Goal: Task Accomplishment & Management: Complete application form

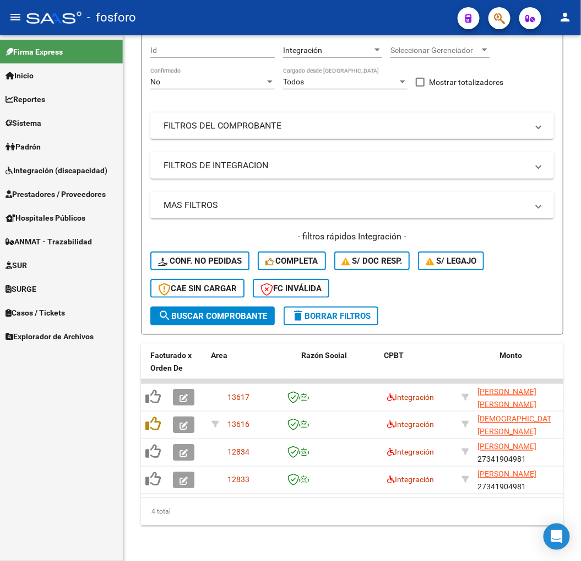
scroll to position [0, 176]
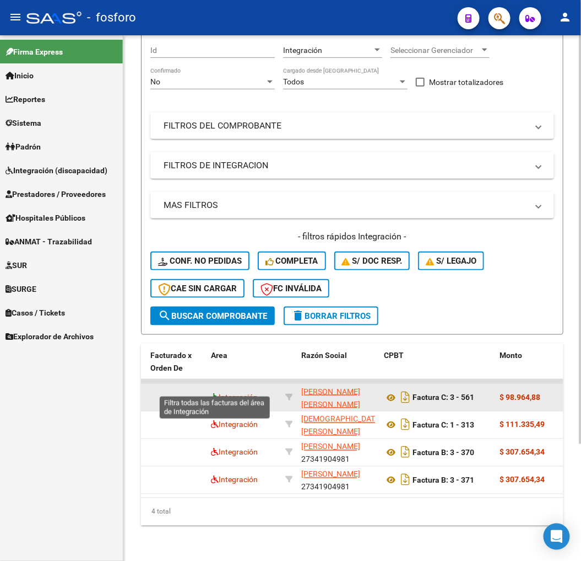
click at [215, 393] on icon at bounding box center [215, 397] width 8 height 8
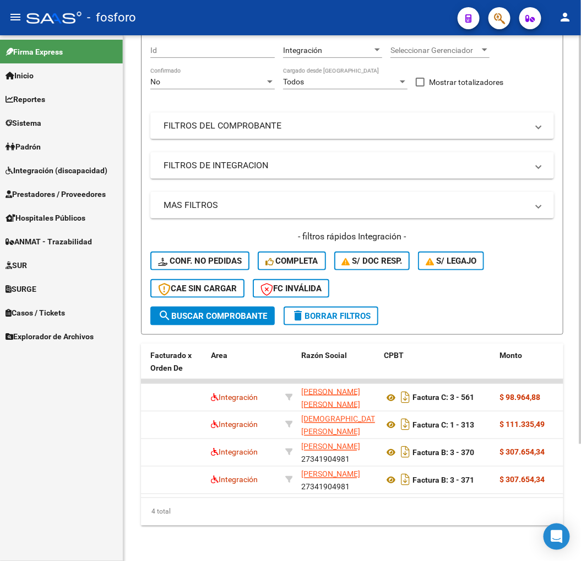
drag, startPoint x: 177, startPoint y: 499, endPoint x: 156, endPoint y: 499, distance: 21.0
click at [156, 499] on div "4 total" at bounding box center [352, 512] width 423 height 28
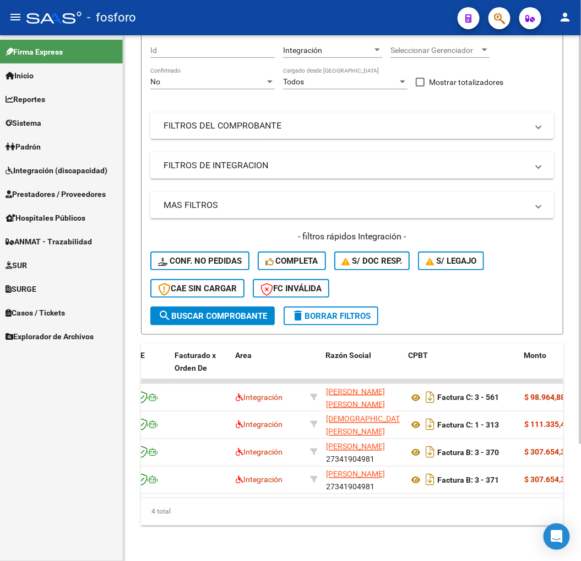
click at [163, 510] on div "4 total" at bounding box center [352, 512] width 423 height 28
click at [164, 498] on div "4 total" at bounding box center [352, 512] width 423 height 28
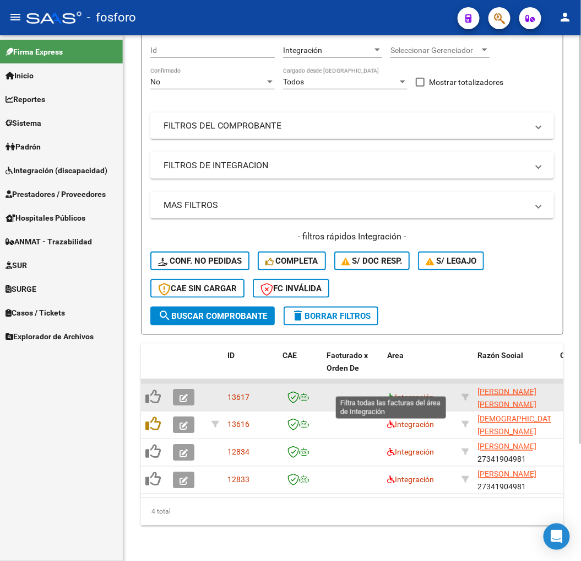
click at [389, 393] on icon at bounding box center [391, 397] width 8 height 8
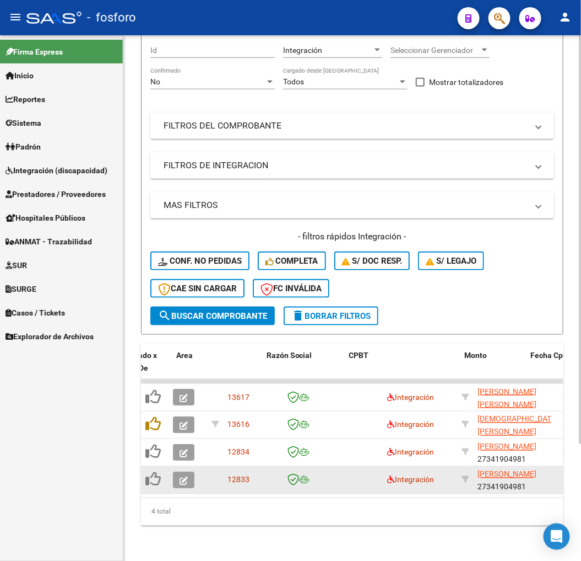
scroll to position [0, 211]
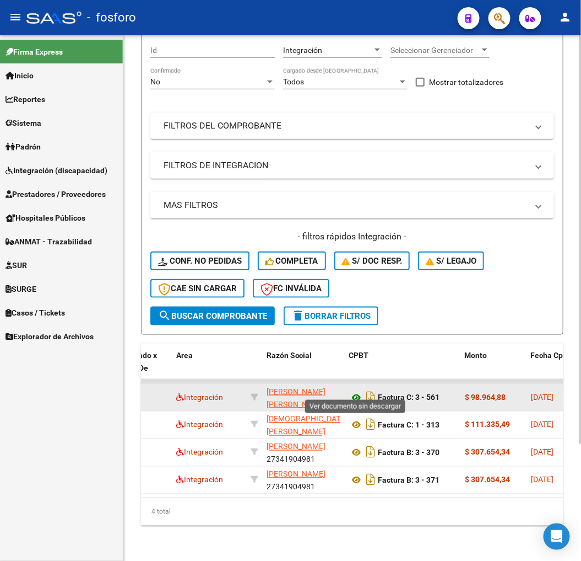
click at [353, 391] on icon at bounding box center [356, 397] width 14 height 13
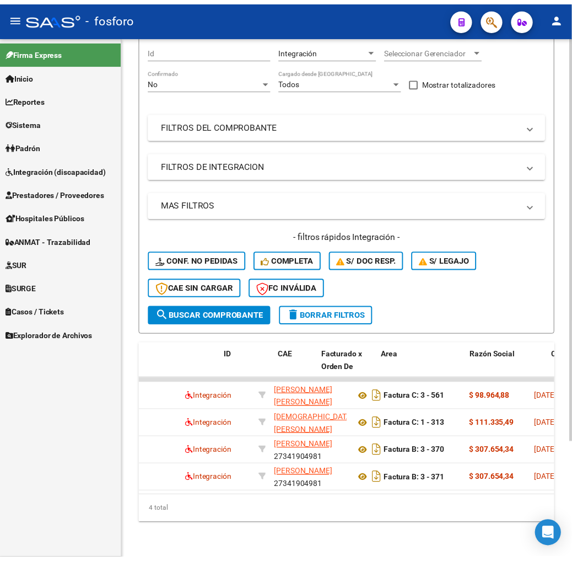
scroll to position [0, 0]
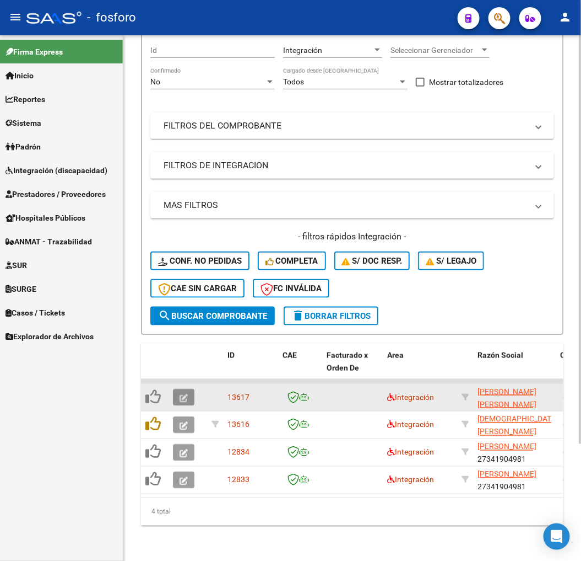
click at [180, 394] on icon "button" at bounding box center [184, 398] width 8 height 8
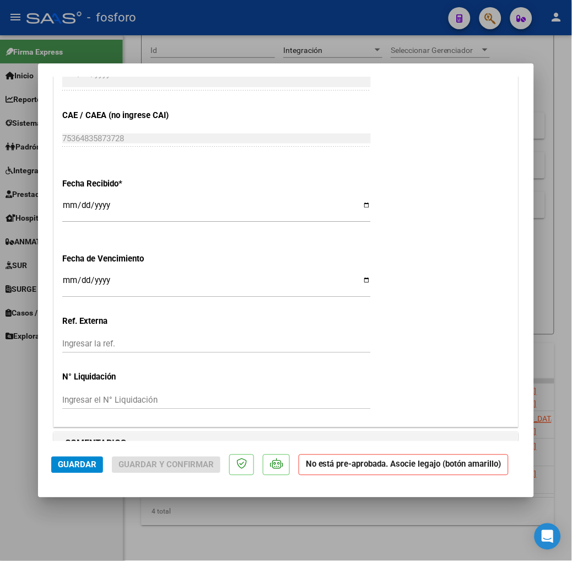
scroll to position [673, 0]
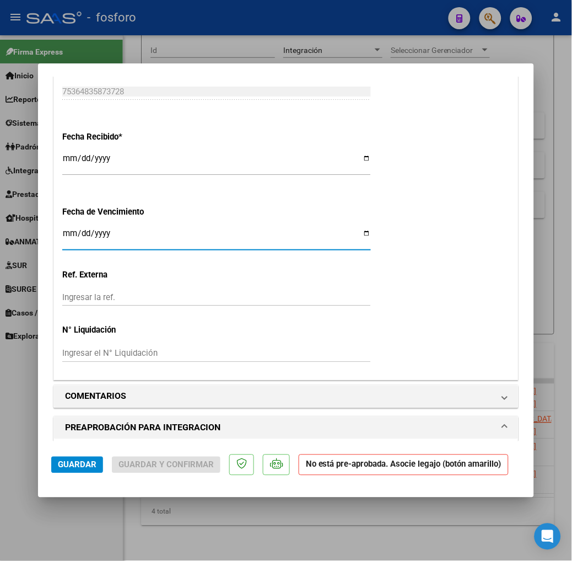
click at [62, 234] on input "Ingresar la fecha" at bounding box center [216, 238] width 309 height 18
type input "2025-09-14"
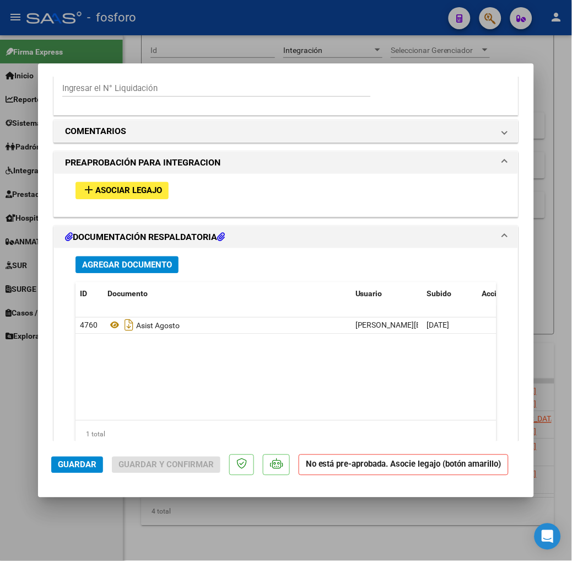
scroll to position [980, 0]
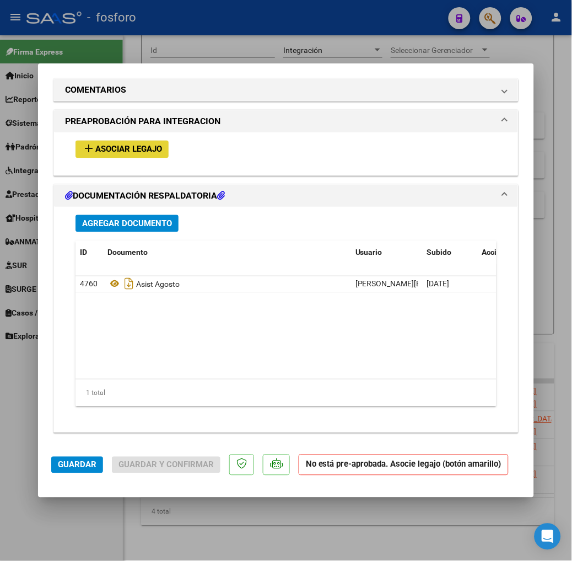
click at [106, 156] on button "add Asociar Legajo" at bounding box center [122, 149] width 93 height 17
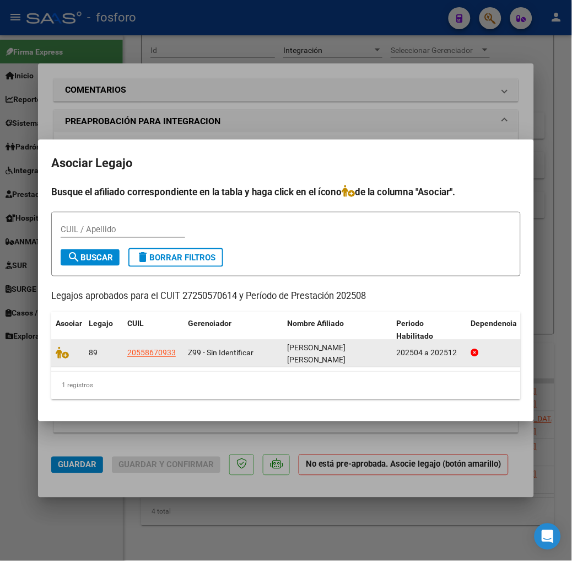
click at [56, 359] on div at bounding box center [68, 353] width 24 height 13
click at [56, 350] on icon at bounding box center [62, 353] width 13 height 12
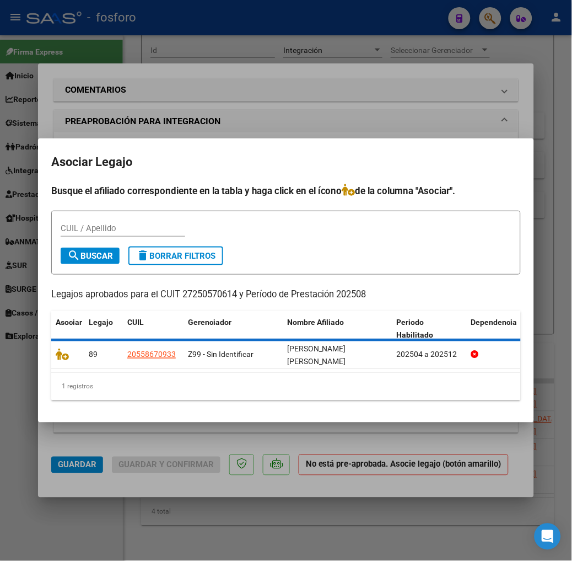
scroll to position [1009, 0]
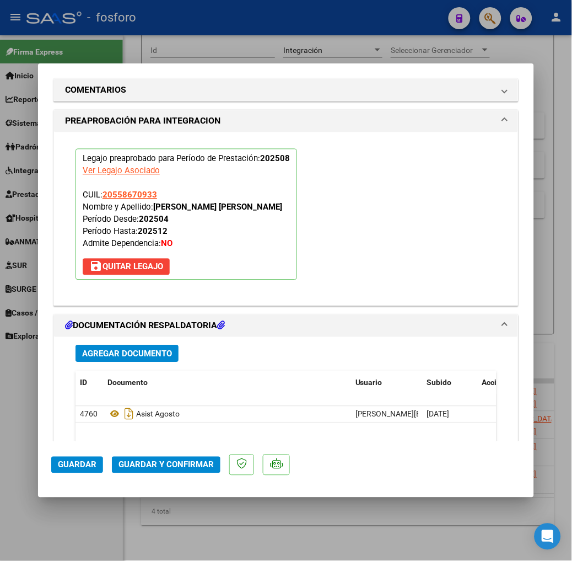
drag, startPoint x: 109, startPoint y: 438, endPoint x: 53, endPoint y: 443, distance: 56.4
click at [109, 436] on datatable-body "4760 Asist Agosto maria.orona@hotmail.com - María Susana Oroná 09/09/2025" at bounding box center [309, 457] width 467 height 103
click at [58, 460] on span "Guardar" at bounding box center [77, 465] width 39 height 10
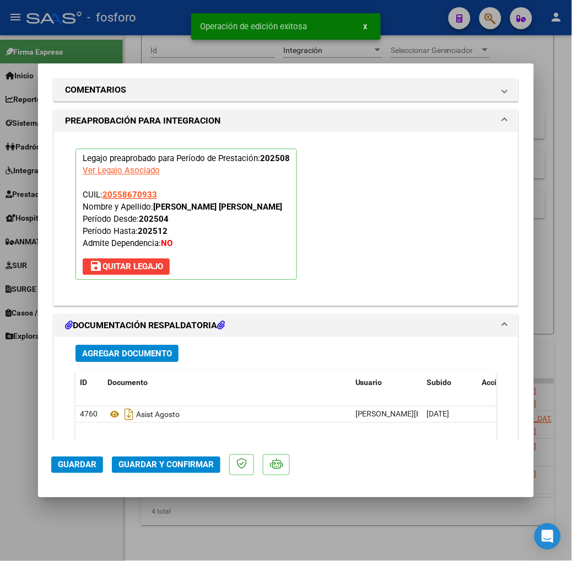
click at [94, 497] on mat-dialog-container "COMPROBANTE VER COMPROBANTE ESTADO: Recibida. En proceso de confirmacion/acepta…" at bounding box center [286, 280] width 496 height 434
click at [166, 537] on div at bounding box center [286, 280] width 572 height 561
type input "$ 0,00"
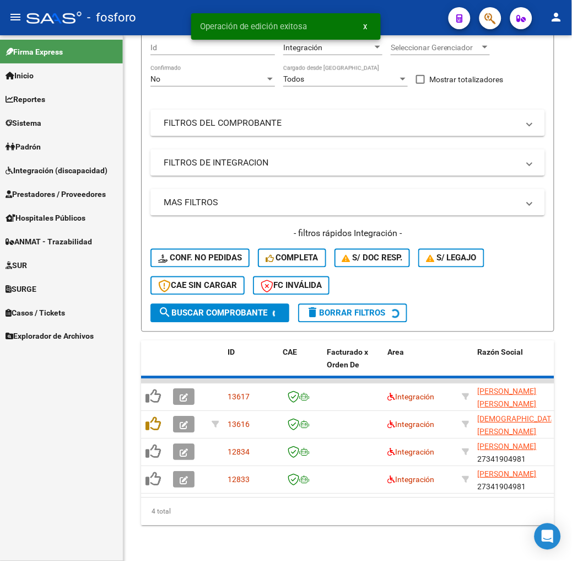
scroll to position [150, 0]
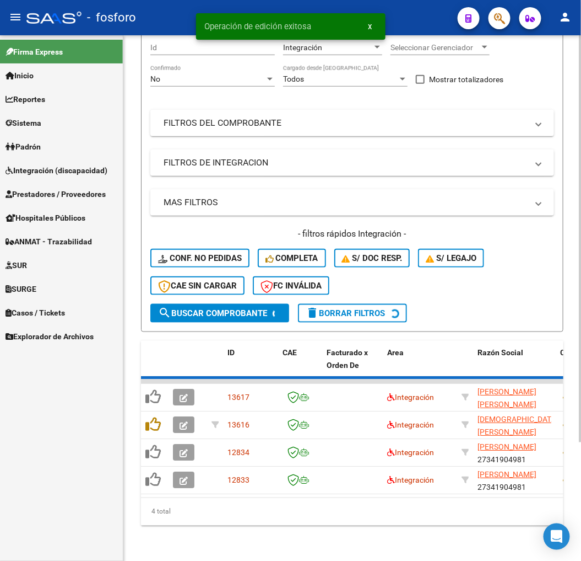
click at [179, 511] on div "4 total" at bounding box center [352, 512] width 423 height 28
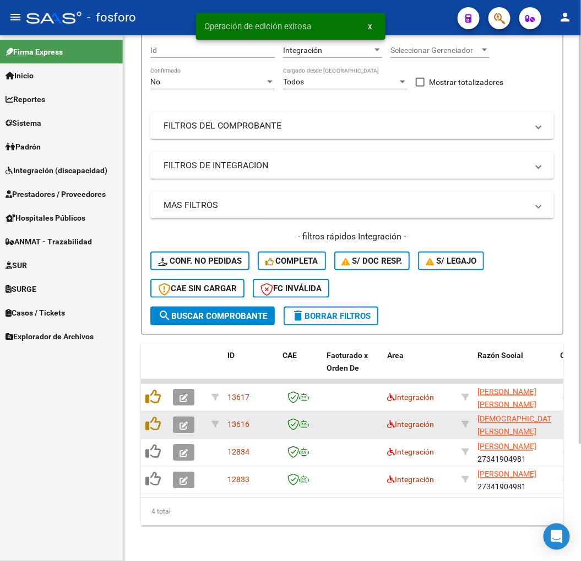
click at [182, 421] on icon "button" at bounding box center [184, 425] width 8 height 8
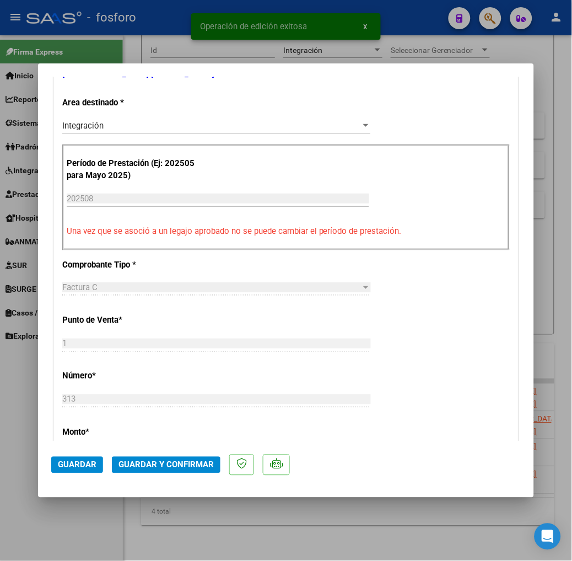
scroll to position [612, 0]
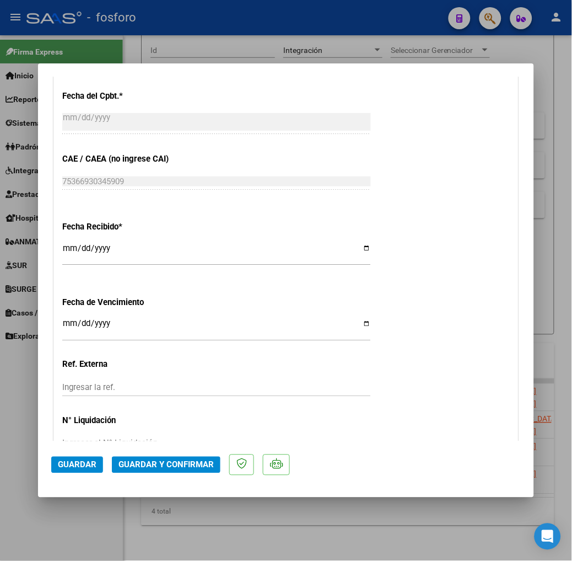
click at [193, 544] on div at bounding box center [286, 280] width 572 height 561
type input "$ 0,00"
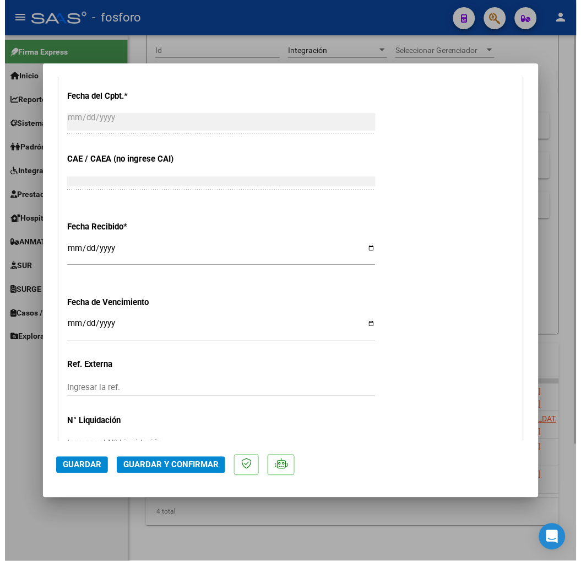
scroll to position [0, 0]
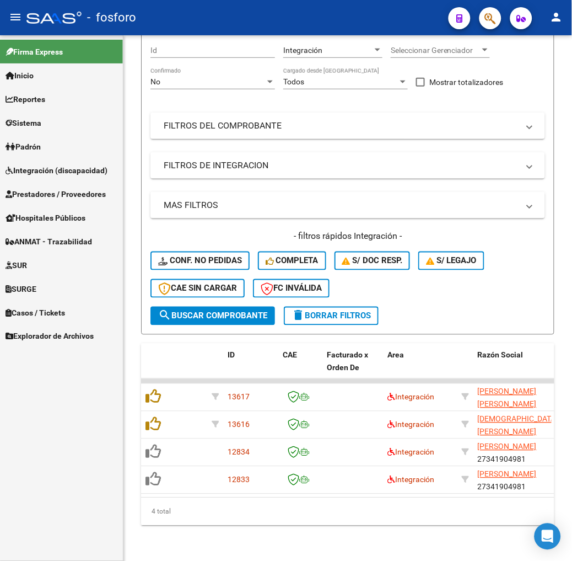
click at [201, 532] on div "Video tutorial PRESTADORES -> Listado de CPBTs Emitidos por Prestadores / Prove…" at bounding box center [347, 239] width 449 height 644
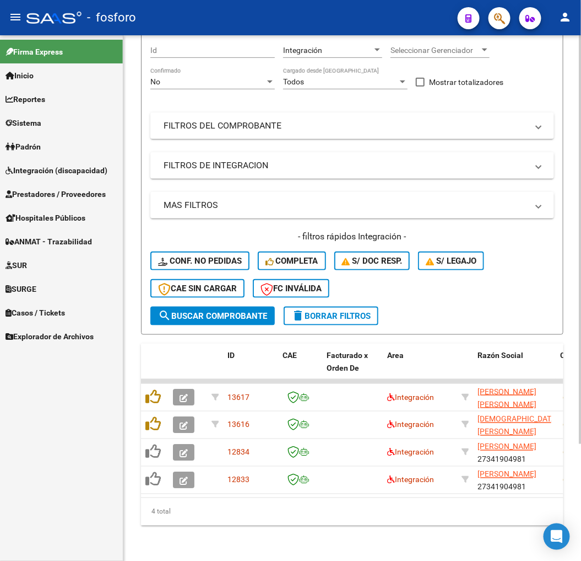
scroll to position [0, 107]
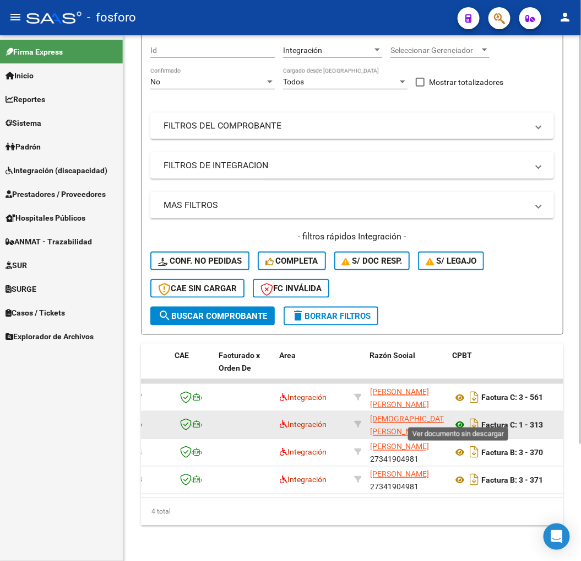
click at [459, 418] on icon at bounding box center [460, 424] width 14 height 13
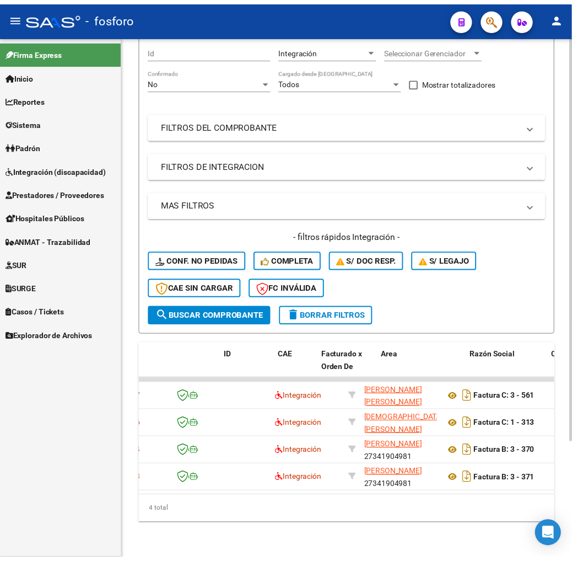
scroll to position [0, 0]
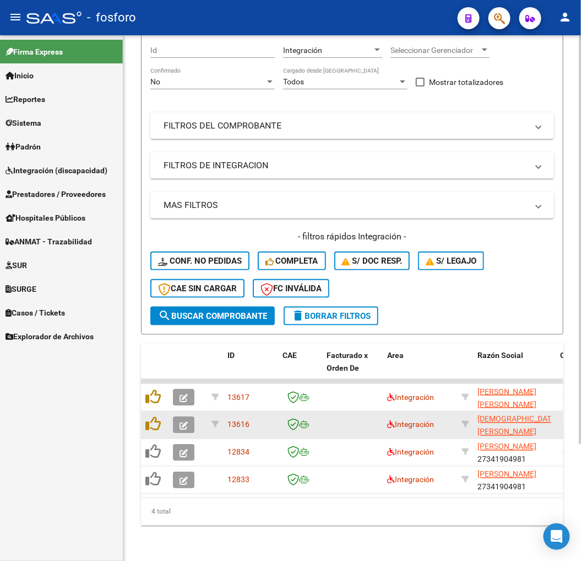
click at [187, 421] on icon "button" at bounding box center [184, 425] width 8 height 8
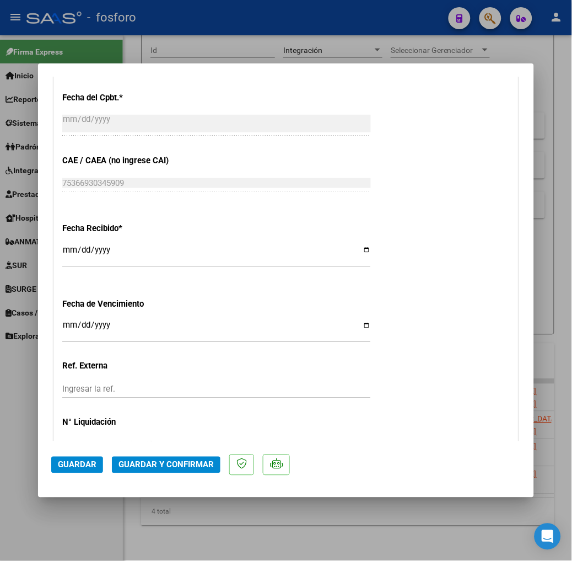
scroll to position [612, 0]
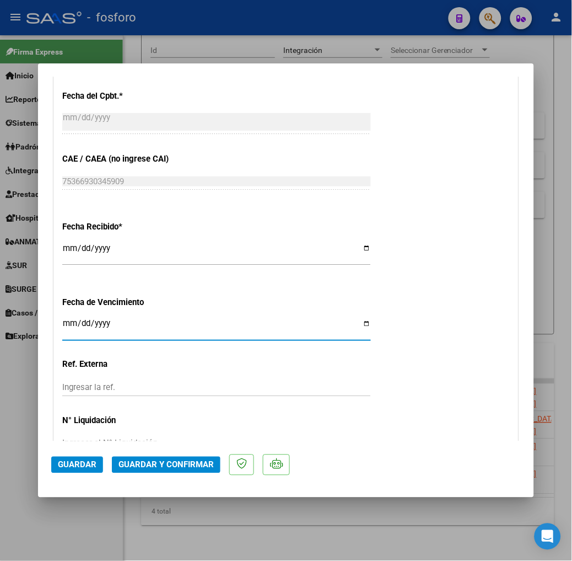
click at [62, 319] on input "Ingresar la fecha" at bounding box center [216, 328] width 309 height 18
type input "2025-09-15"
click at [518, 326] on div "CUIT * 20-28696670-6 Ingresar CUIT ANALISIS PRESTADOR FRENCH MAXIMILIANO GABRIE…" at bounding box center [286, 26] width 464 height 887
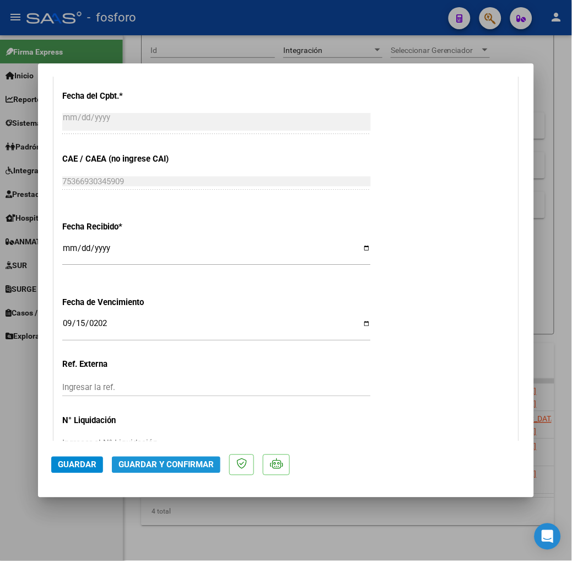
click at [153, 464] on span "Guardar y Confirmar" at bounding box center [165, 465] width 95 height 10
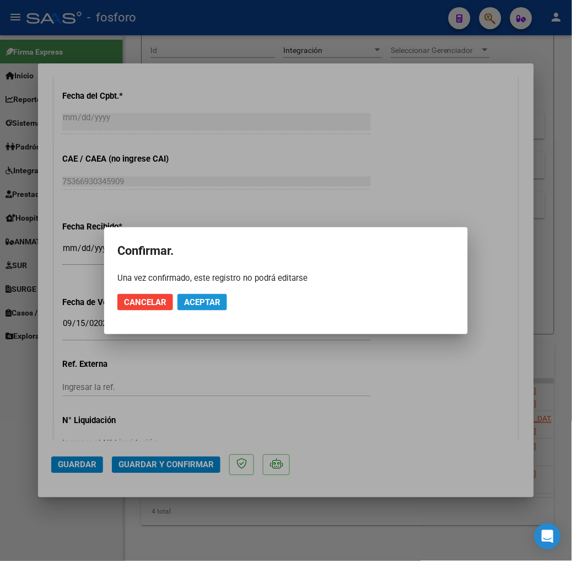
click at [191, 300] on span "Aceptar" at bounding box center [202, 302] width 36 height 10
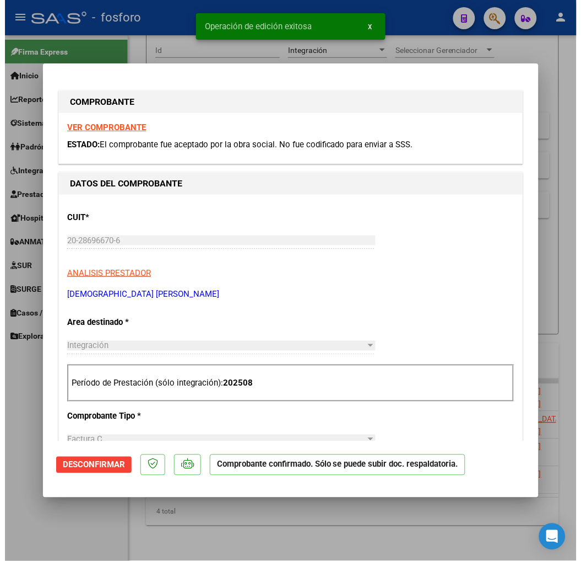
scroll to position [0, 0]
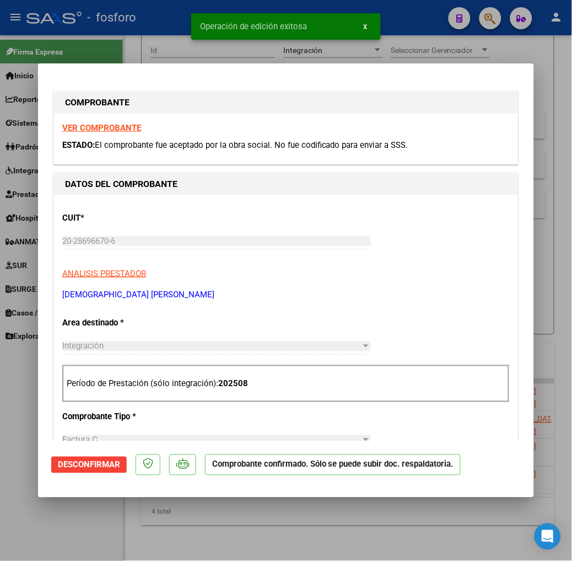
click at [384, 531] on div at bounding box center [286, 280] width 572 height 561
type input "$ 0,00"
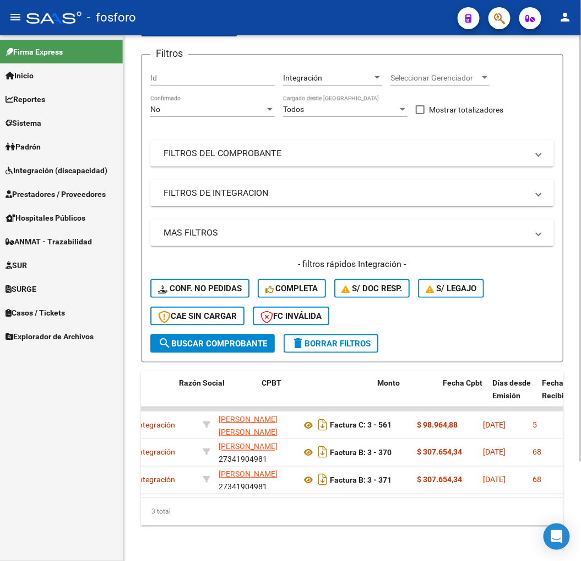
scroll to position [0, 310]
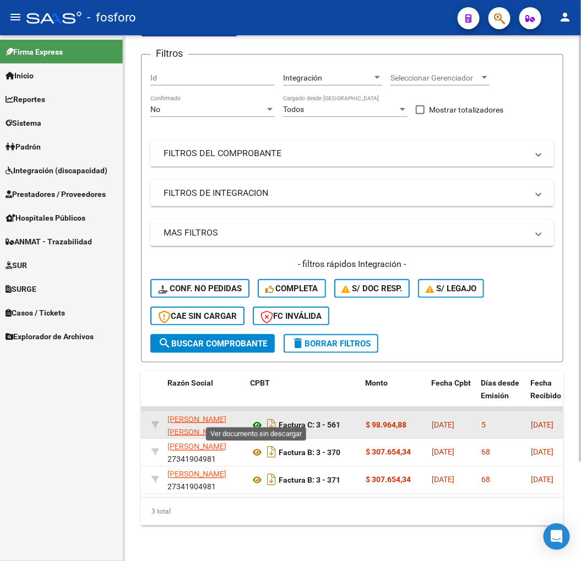
click at [255, 418] on icon at bounding box center [257, 424] width 14 height 13
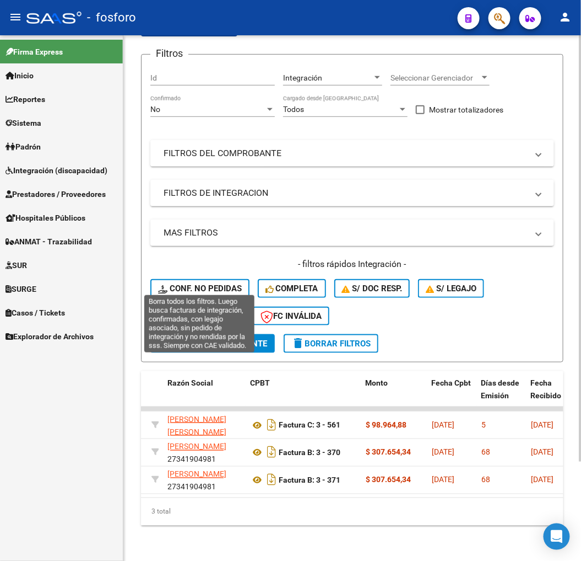
click at [213, 283] on span "Conf. no pedidas" at bounding box center [200, 288] width 84 height 10
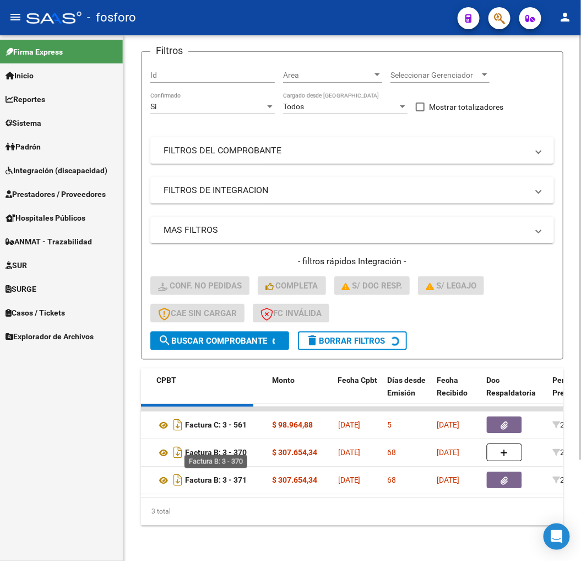
scroll to position [67, 0]
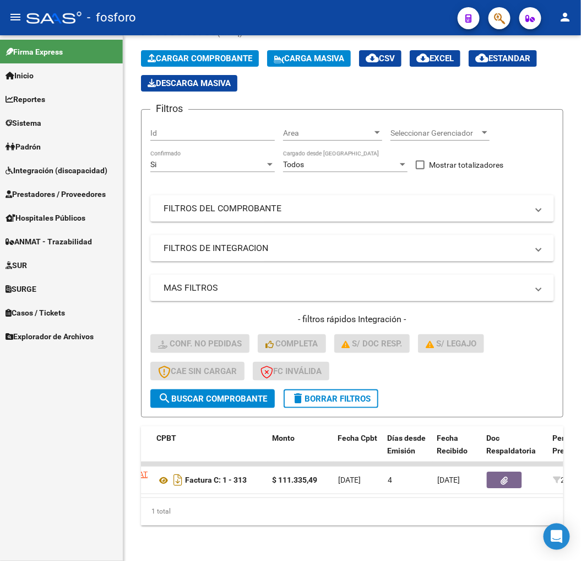
drag, startPoint x: 227, startPoint y: 488, endPoint x: 120, endPoint y: 497, distance: 107.3
click at [120, 497] on mat-sidenav-container "Firma Express Inicio Instructivos Contacto OS Reportes SUR Expedientes Internos…" at bounding box center [290, 297] width 581 height 525
drag, startPoint x: 120, startPoint y: 497, endPoint x: 160, endPoint y: 497, distance: 40.8
click at [160, 498] on div "1 total" at bounding box center [352, 512] width 423 height 28
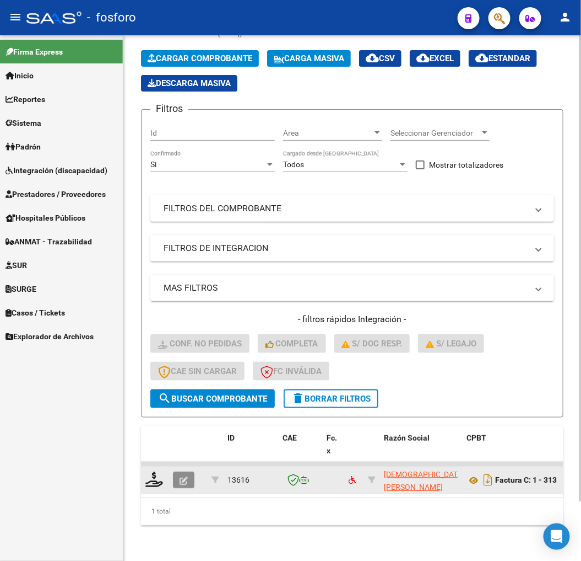
click at [186, 476] on icon "button" at bounding box center [184, 480] width 8 height 8
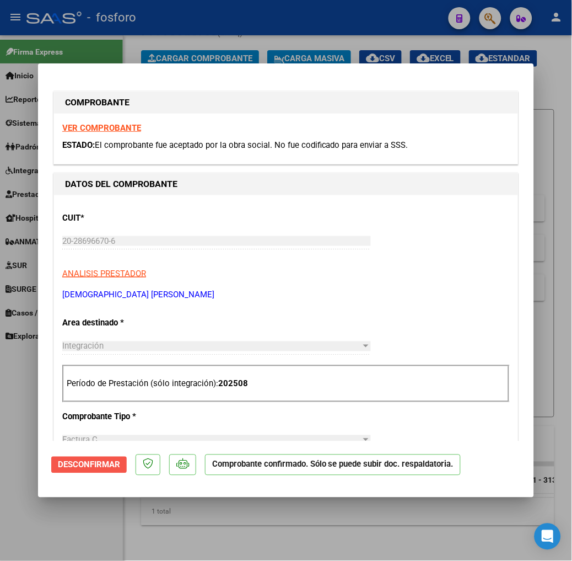
click at [85, 472] on button "Desconfirmar" at bounding box center [89, 464] width 76 height 17
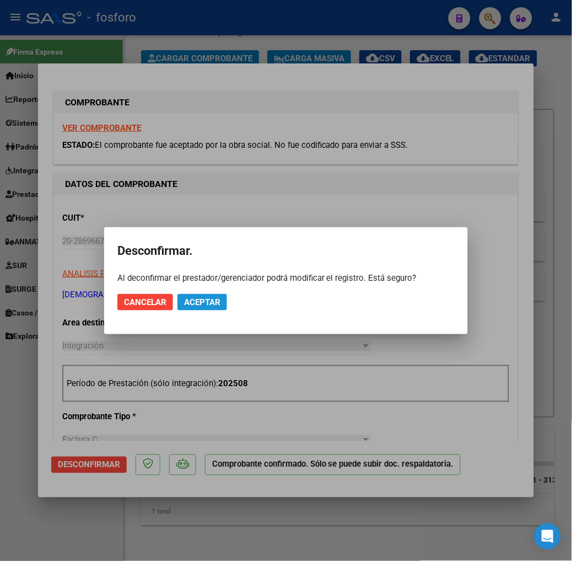
click at [202, 300] on span "Aceptar" at bounding box center [202, 302] width 36 height 10
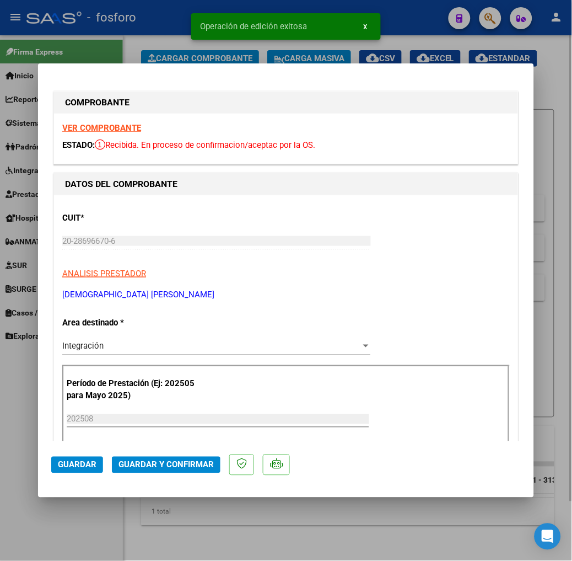
drag, startPoint x: 218, startPoint y: 541, endPoint x: 202, endPoint y: 502, distance: 42.3
click at [218, 542] on div at bounding box center [286, 280] width 572 height 561
type input "$ 0,00"
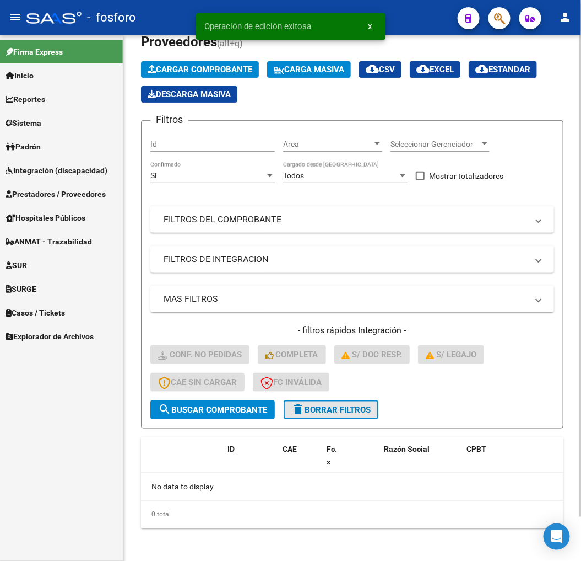
click at [309, 406] on span "delete Borrar Filtros" at bounding box center [331, 410] width 79 height 10
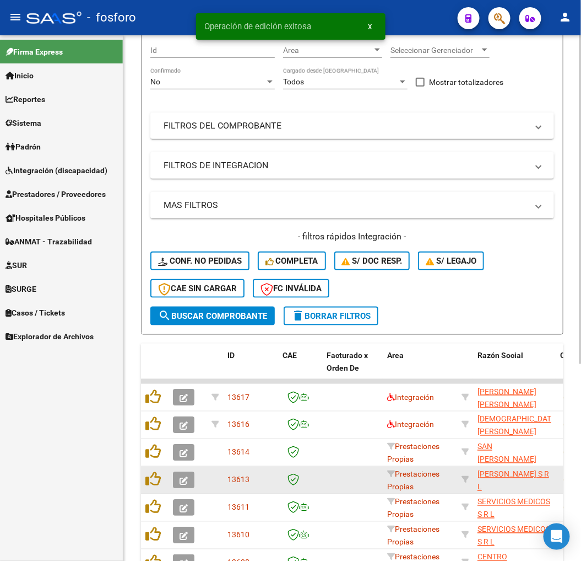
scroll to position [233, 0]
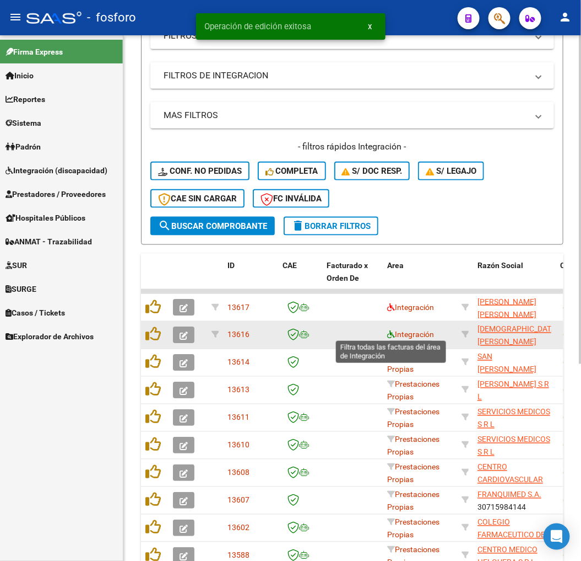
click at [392, 335] on icon at bounding box center [391, 335] width 8 height 8
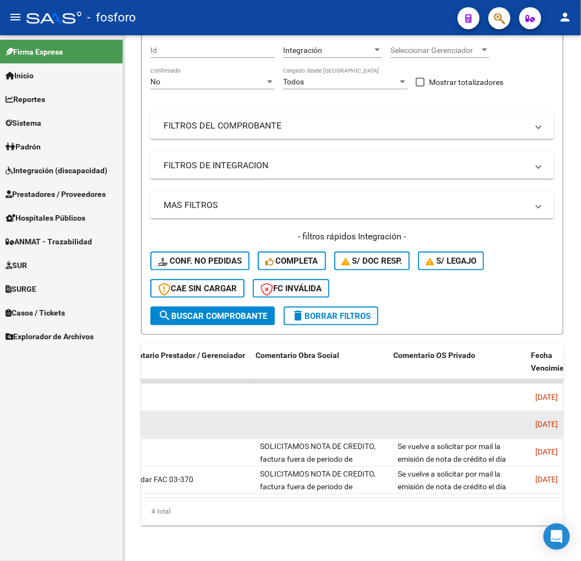
scroll to position [0, 1825]
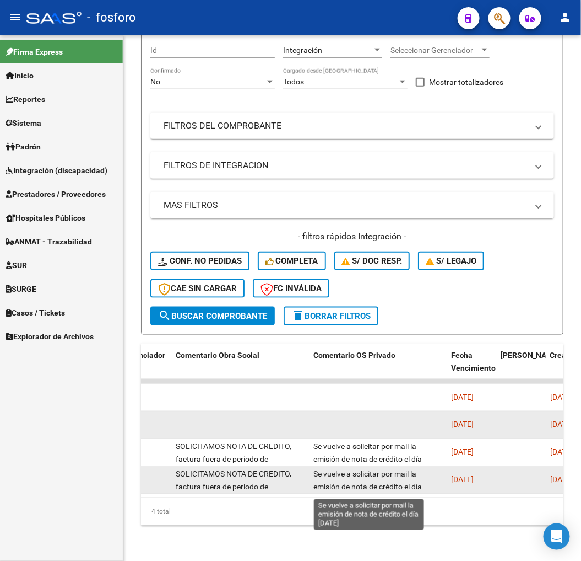
click at [405, 470] on span "Se vuelve a solicitar por mail la emisión de nota de crédito el día [DATE]" at bounding box center [368, 487] width 109 height 34
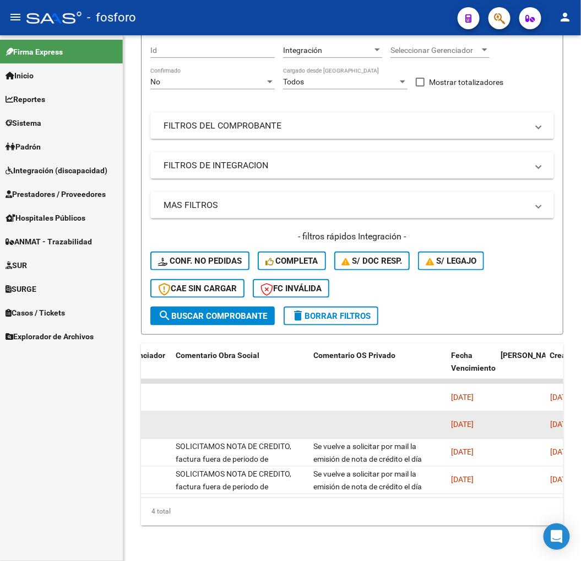
click at [67, 168] on span "Integración (discapacidad)" at bounding box center [57, 170] width 102 height 12
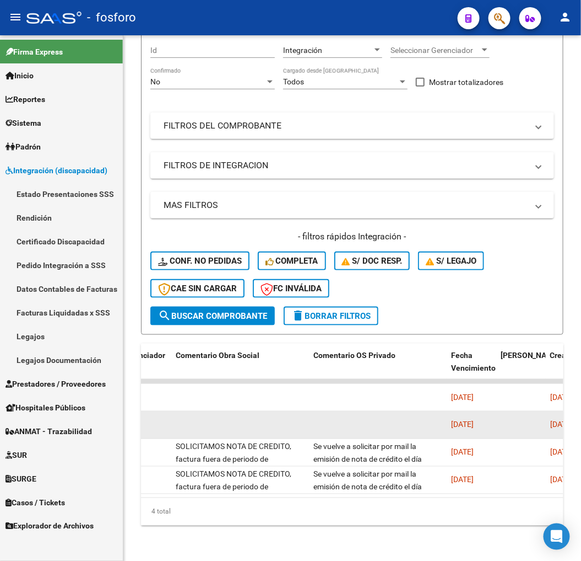
click at [64, 184] on link "Estado Presentaciones SSS" at bounding box center [61, 194] width 123 height 24
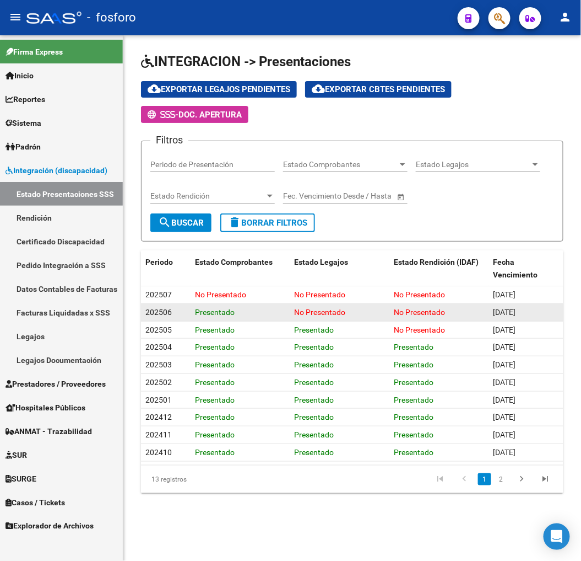
click at [411, 317] on div "No Presentado" at bounding box center [439, 312] width 90 height 13
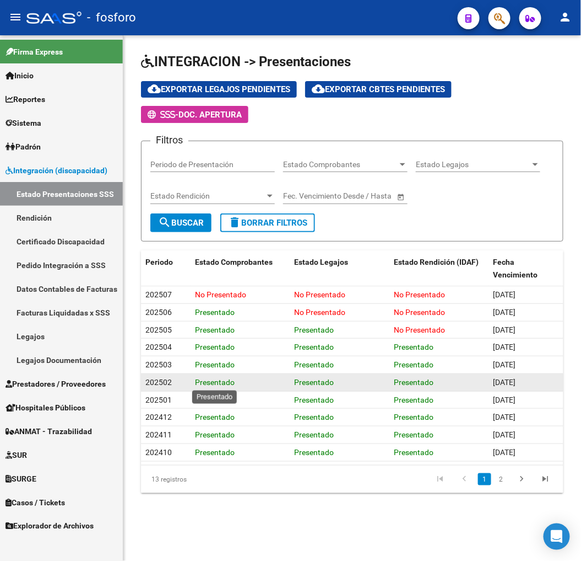
click at [244, 389] on datatable-body-cell "Presentado" at bounding box center [240, 382] width 99 height 17
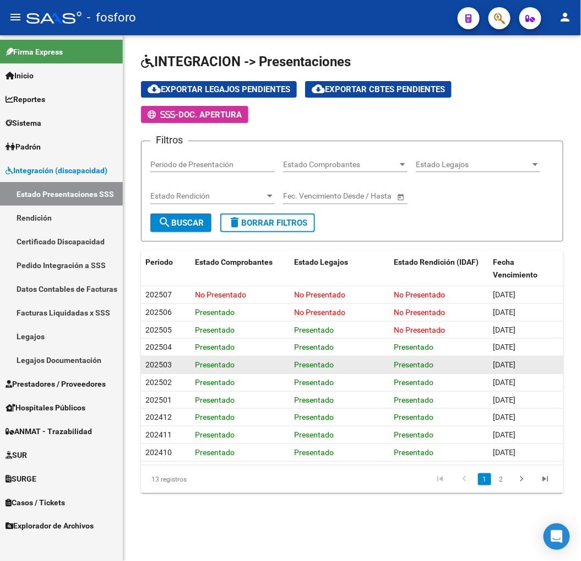
click at [311, 372] on datatable-body-cell "Presentado" at bounding box center [339, 364] width 99 height 17
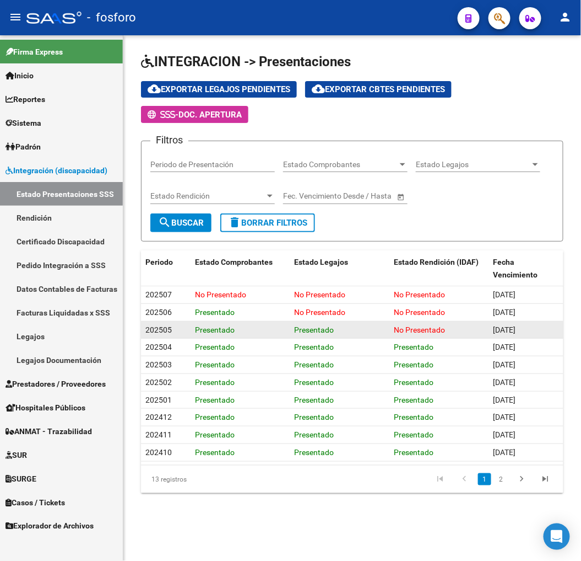
click at [416, 331] on span "No Presentado" at bounding box center [419, 329] width 51 height 9
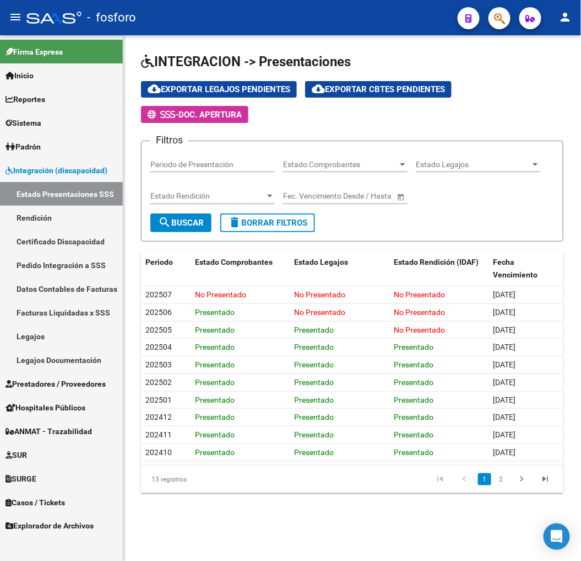
click at [520, 123] on div "cloud_download Exportar Legajos Pendientes cloud_download Exportar Cbtes Pendie…" at bounding box center [352, 102] width 423 height 42
click at [491, 265] on datatable-header-cell "Fecha Vencimiento" at bounding box center [526, 268] width 74 height 36
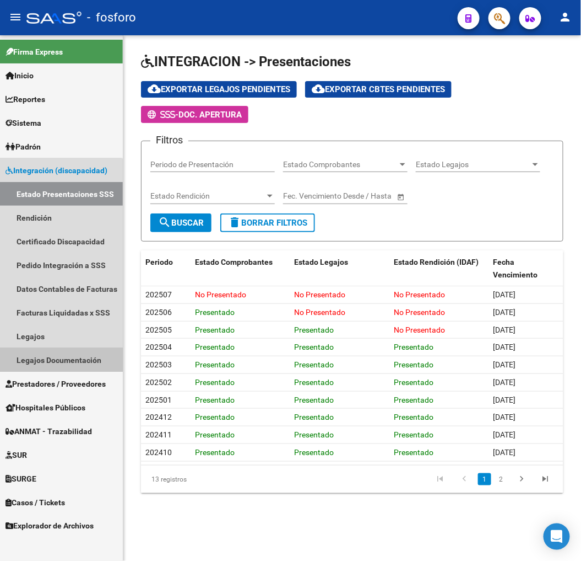
click at [45, 370] on link "Legajos Documentación" at bounding box center [61, 360] width 123 height 24
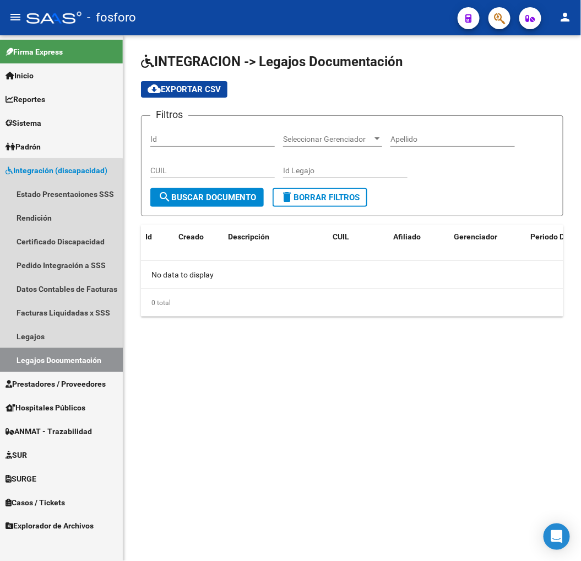
click at [46, 378] on span "Prestadores / Proveedores" at bounding box center [56, 384] width 100 height 12
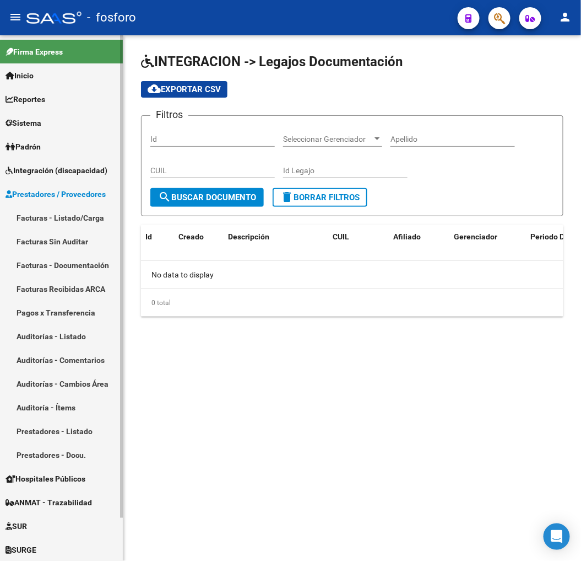
click at [61, 215] on link "Facturas - Listado/Carga" at bounding box center [61, 218] width 123 height 24
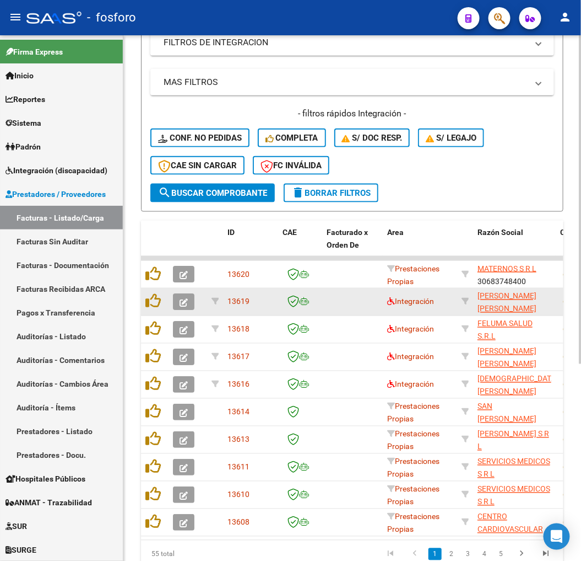
scroll to position [269, 0]
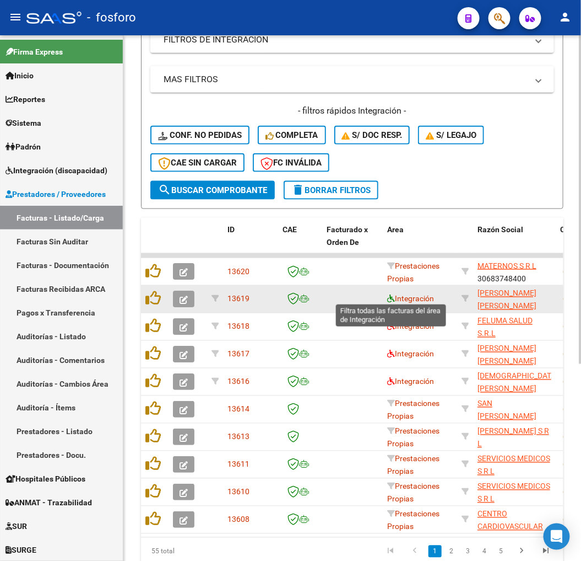
click at [389, 295] on icon at bounding box center [391, 299] width 8 height 8
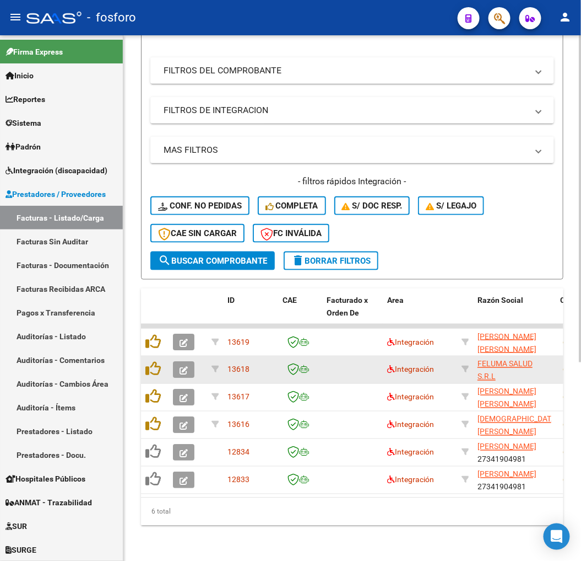
scroll to position [205, 0]
drag, startPoint x: 197, startPoint y: 498, endPoint x: 207, endPoint y: 500, distance: 10.2
click at [207, 500] on div "6 total" at bounding box center [352, 512] width 423 height 28
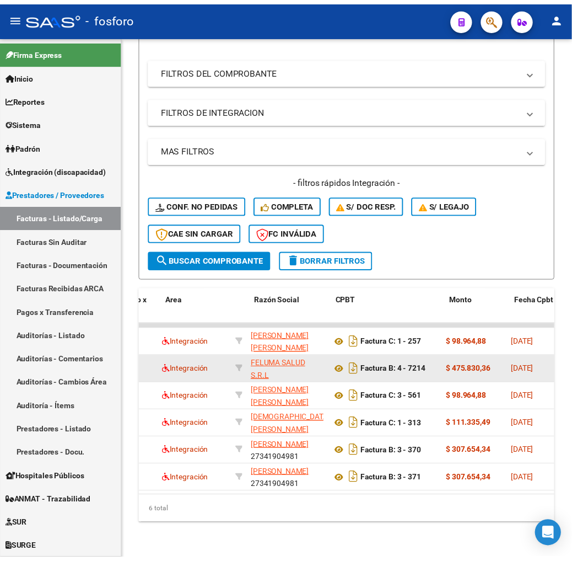
scroll to position [0, 191]
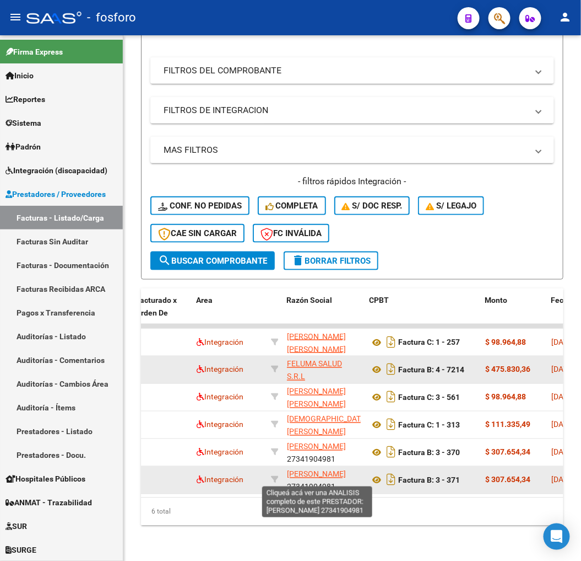
click at [316, 470] on span "[PERSON_NAME]" at bounding box center [316, 474] width 59 height 9
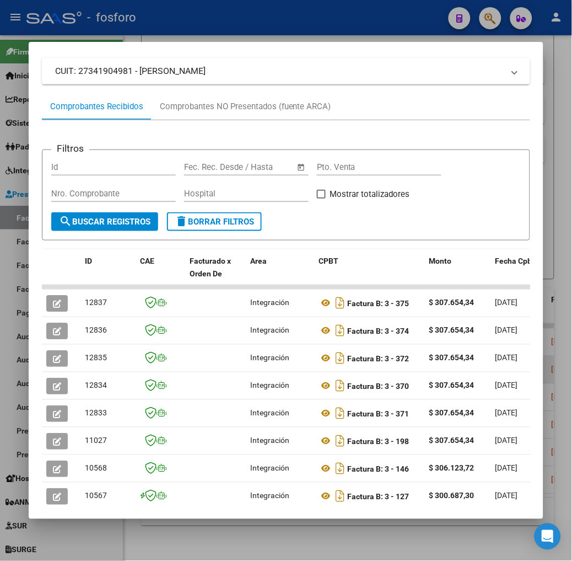
scroll to position [122, 0]
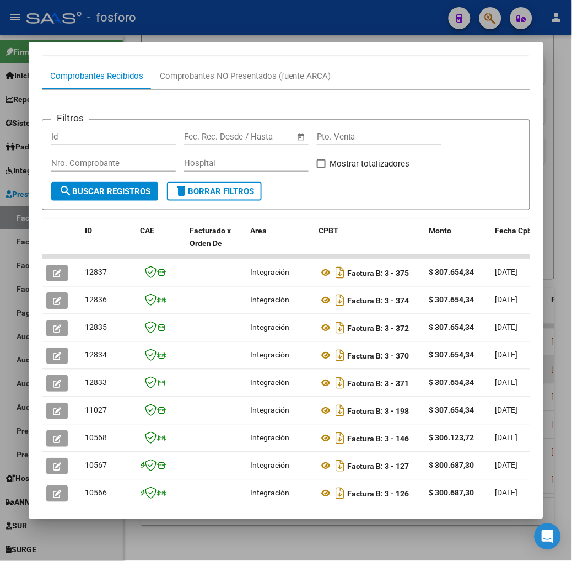
click at [543, 316] on mat-dialog-content "Análisis Prestador - CUIT: 27341904981 cloud_download Exportar CSV ABM ARCA Imp…" at bounding box center [286, 280] width 515 height 450
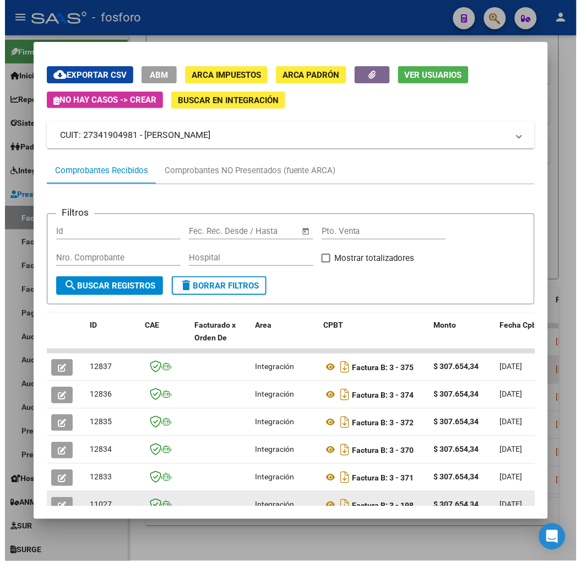
scroll to position [212, 0]
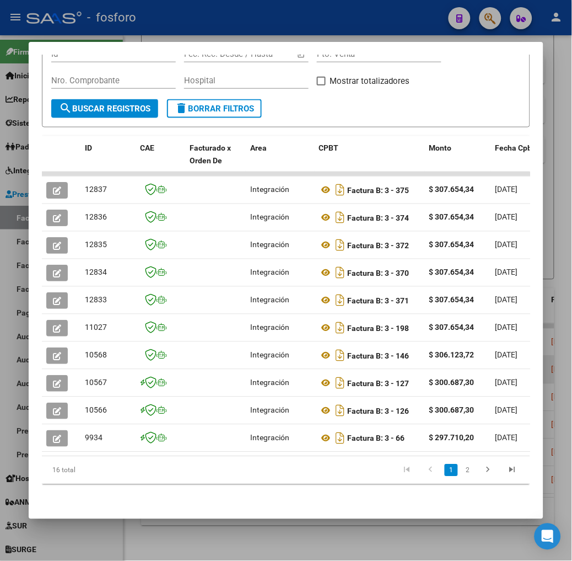
click at [215, 492] on div "Filtros Id Fecha inicio – Fecha fin Fec. Rec. Desde / Hasta Pto. Venta Nro. Com…" at bounding box center [286, 249] width 488 height 485
click at [127, 485] on div "Filtros Id Fecha inicio – Fecha fin Fec. Rec. Desde / Hasta Pto. Venta Nro. Com…" at bounding box center [286, 249] width 488 height 485
click at [183, 544] on div at bounding box center [286, 280] width 572 height 561
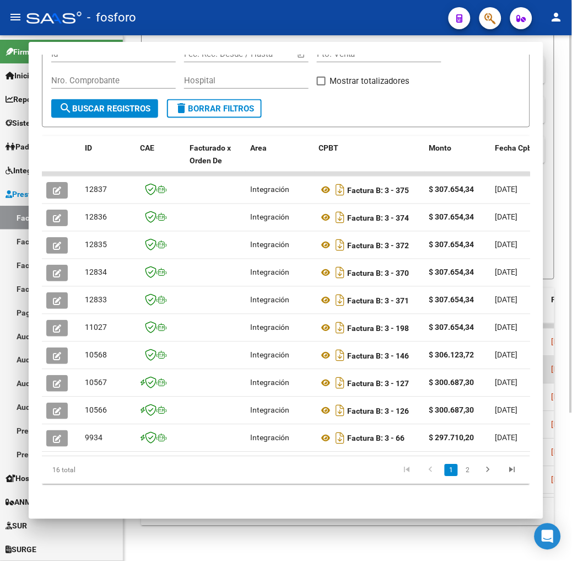
click at [183, 542] on div "Video tutorial PRESTADORES -> Listado de CPBTs Emitidos por Prestadores / Prove…" at bounding box center [347, 199] width 449 height 724
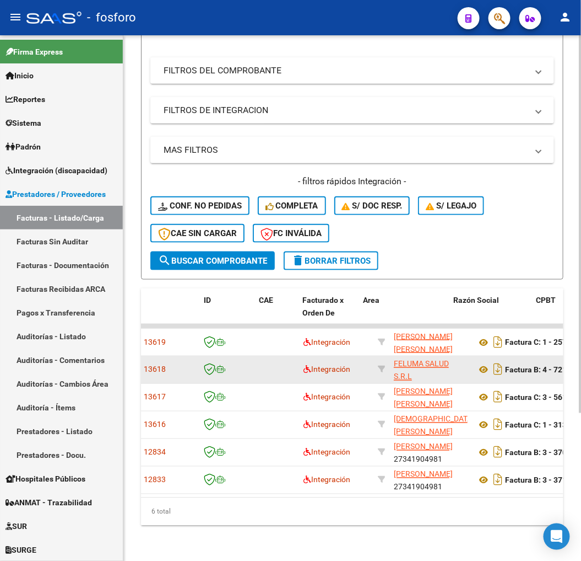
scroll to position [0, 0]
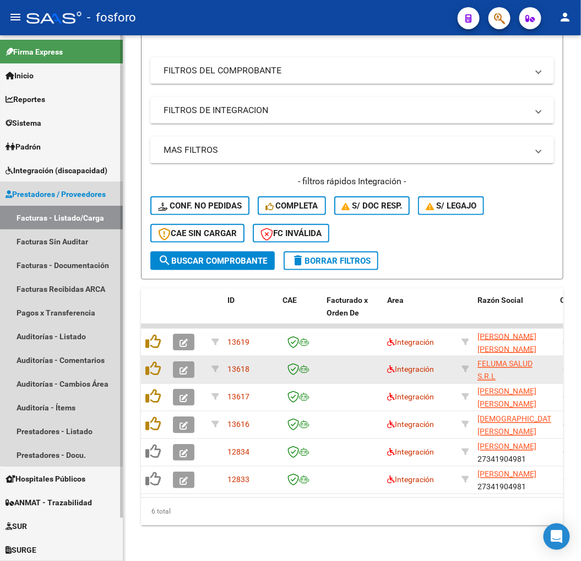
click at [64, 190] on span "Prestadores / Proveedores" at bounding box center [56, 194] width 100 height 12
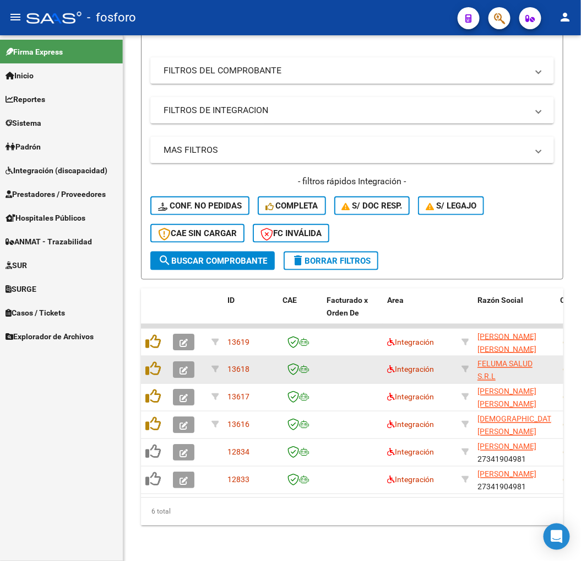
click at [52, 213] on span "Hospitales Públicos" at bounding box center [46, 218] width 80 height 12
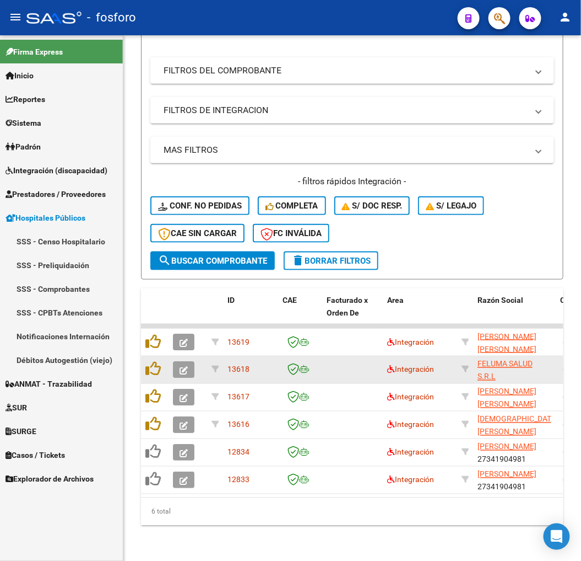
click at [52, 213] on span "Hospitales Públicos" at bounding box center [46, 218] width 80 height 12
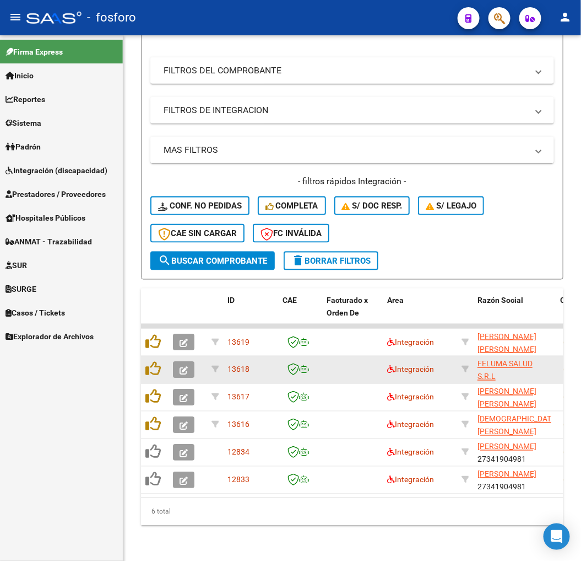
click at [64, 170] on span "Integración (discapacidad)" at bounding box center [57, 170] width 102 height 12
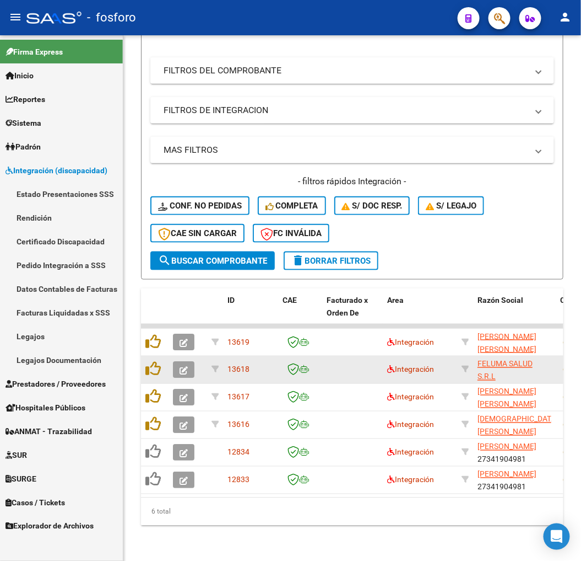
click at [70, 188] on link "Estado Presentaciones SSS" at bounding box center [61, 194] width 123 height 24
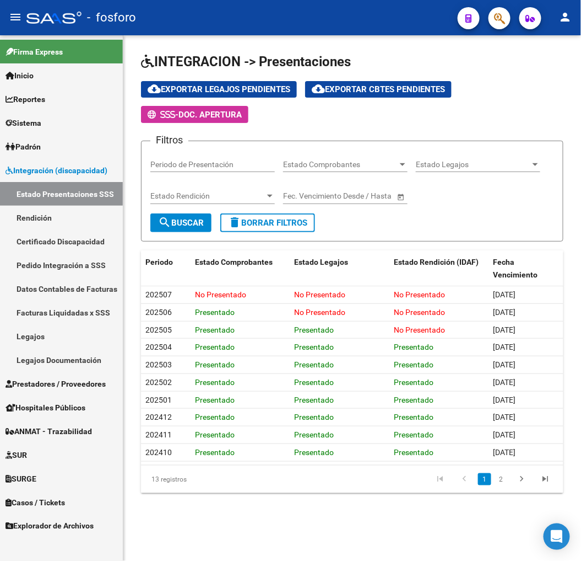
click at [66, 168] on span "Integración (discapacidad)" at bounding box center [57, 170] width 102 height 12
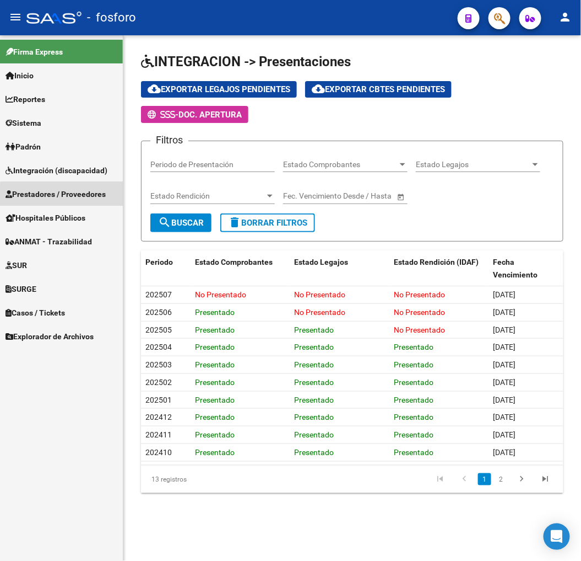
click at [63, 201] on link "Prestadores / Proveedores" at bounding box center [61, 194] width 123 height 24
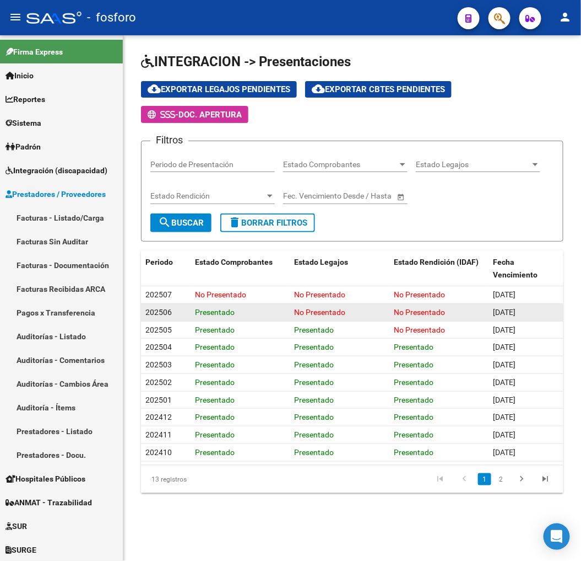
click at [290, 315] on datatable-body-cell "No Presentado" at bounding box center [339, 312] width 99 height 17
click at [294, 309] on datatable-body-cell "No Presentado" at bounding box center [339, 312] width 99 height 17
drag, startPoint x: 293, startPoint y: 309, endPoint x: 350, endPoint y: 309, distance: 56.8
click at [350, 309] on datatable-body-cell "No Presentado" at bounding box center [339, 312] width 99 height 17
drag, startPoint x: 350, startPoint y: 309, endPoint x: 327, endPoint y: 311, distance: 22.7
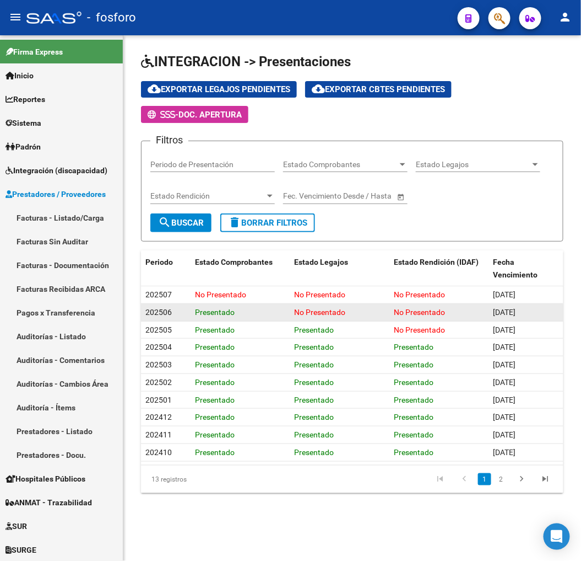
click at [322, 315] on span "No Presentado" at bounding box center [320, 312] width 51 height 9
drag, startPoint x: 344, startPoint y: 312, endPoint x: 296, endPoint y: 311, distance: 48.5
click at [296, 311] on span "No Presentado" at bounding box center [320, 312] width 51 height 9
click at [295, 311] on span "No Presentado" at bounding box center [320, 312] width 51 height 9
drag, startPoint x: 395, startPoint y: 310, endPoint x: 454, endPoint y: 309, distance: 58.4
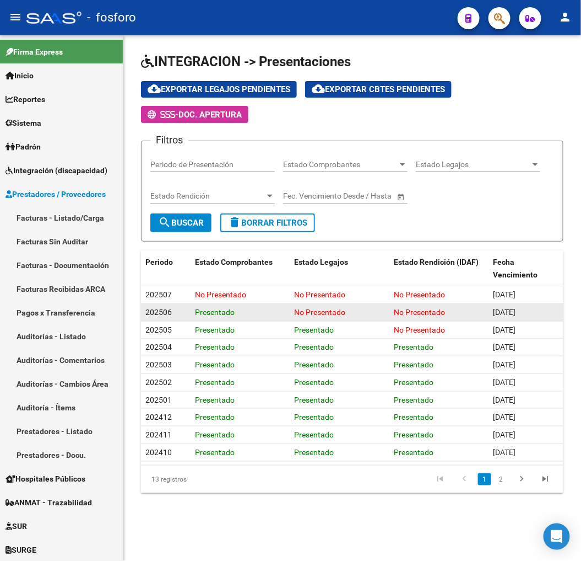
click at [454, 309] on div "No Presentado" at bounding box center [439, 312] width 90 height 13
drag, startPoint x: 454, startPoint y: 309, endPoint x: 438, endPoint y: 311, distance: 16.2
click at [438, 311] on span "No Presentado" at bounding box center [419, 312] width 51 height 9
drag, startPoint x: 445, startPoint y: 309, endPoint x: 392, endPoint y: 309, distance: 52.9
click at [392, 309] on datatable-body-cell "No Presentado" at bounding box center [439, 312] width 99 height 17
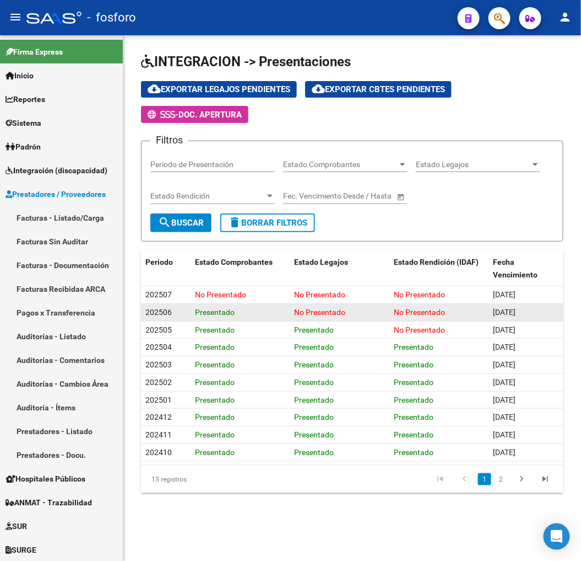
click at [395, 309] on span "No Presentado" at bounding box center [419, 312] width 51 height 9
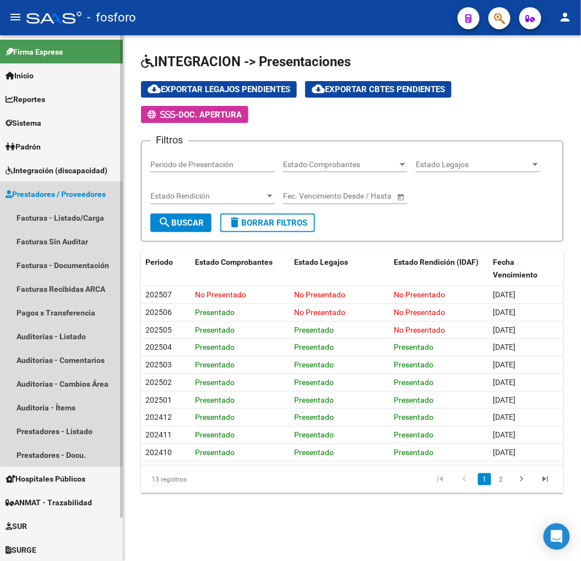
click at [62, 195] on span "Prestadores / Proveedores" at bounding box center [56, 194] width 100 height 12
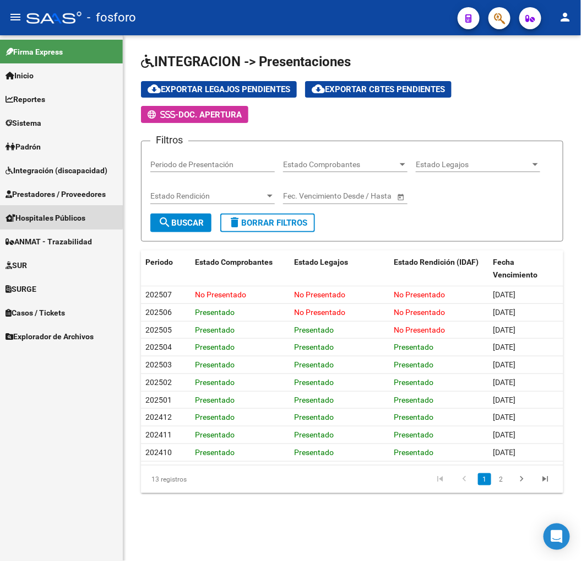
click at [58, 217] on span "Hospitales Públicos" at bounding box center [46, 218] width 80 height 12
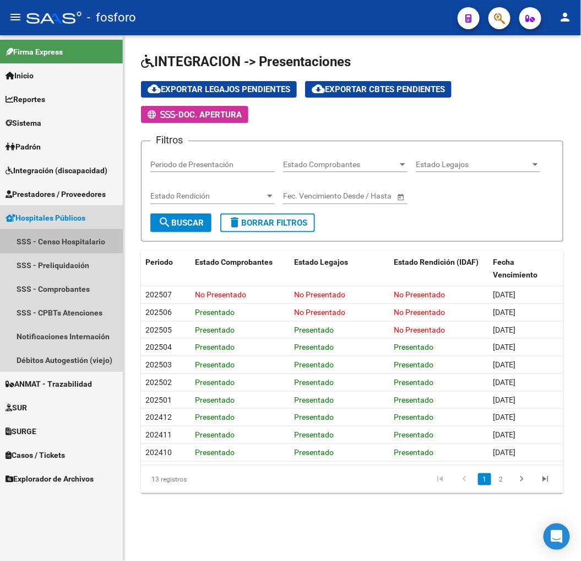
click at [54, 238] on link "SSS - Censo Hospitalario" at bounding box center [61, 241] width 123 height 24
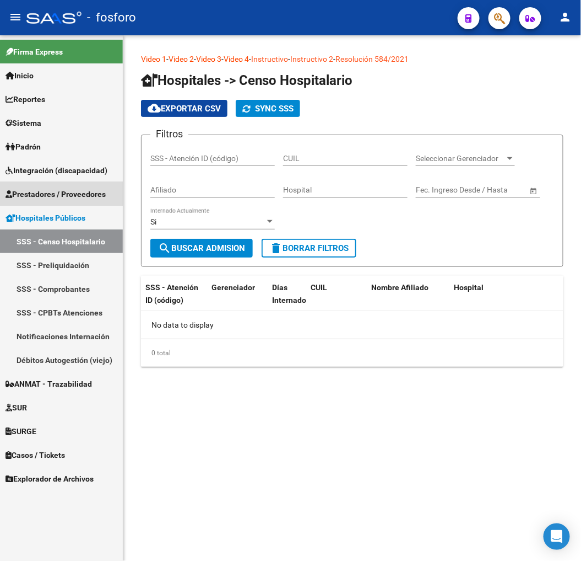
click at [51, 197] on span "Prestadores / Proveedores" at bounding box center [56, 194] width 100 height 12
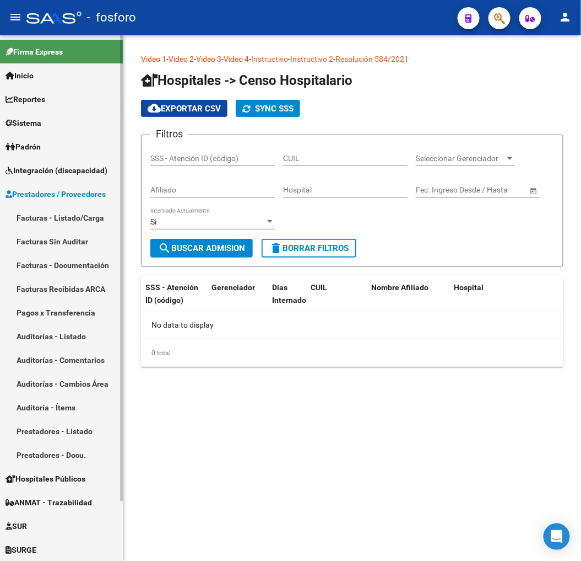
click at [40, 216] on link "Facturas - Listado/Carga" at bounding box center [61, 218] width 123 height 24
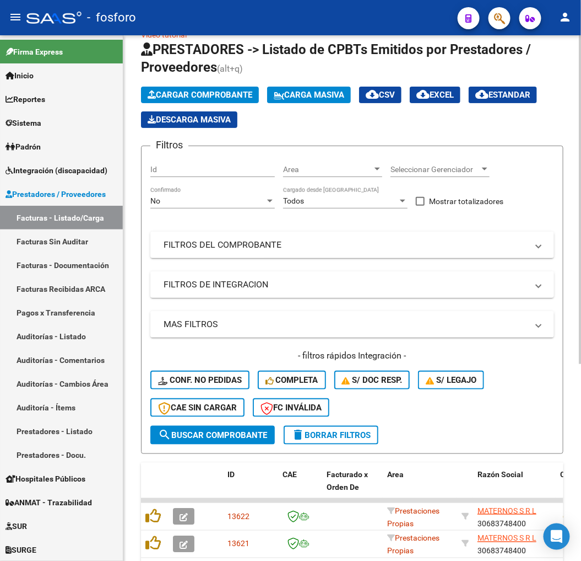
scroll to position [315, 0]
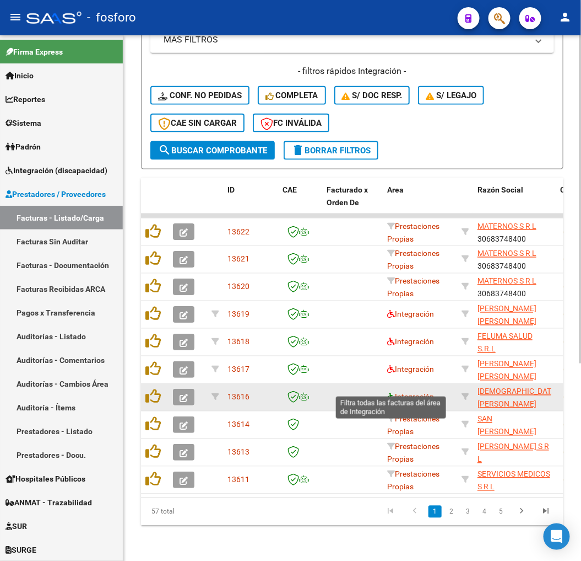
click at [390, 393] on icon at bounding box center [391, 397] width 8 height 8
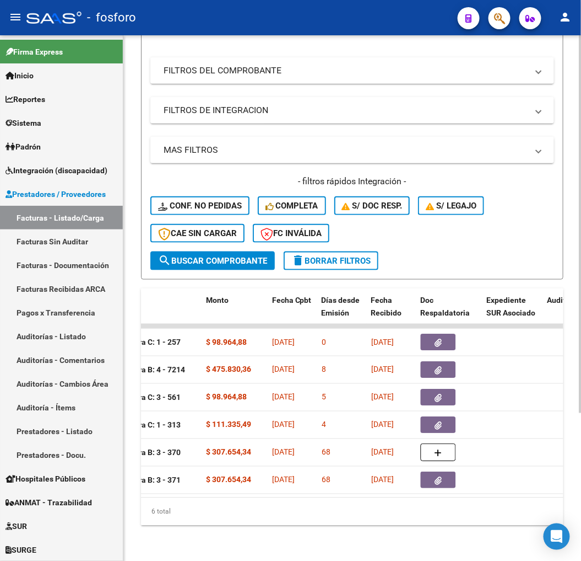
scroll to position [0, 518]
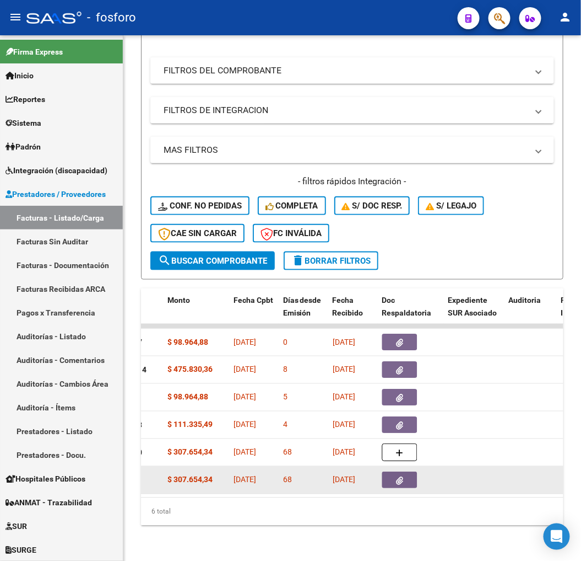
drag, startPoint x: 266, startPoint y: 482, endPoint x: 151, endPoint y: 483, distance: 115.2
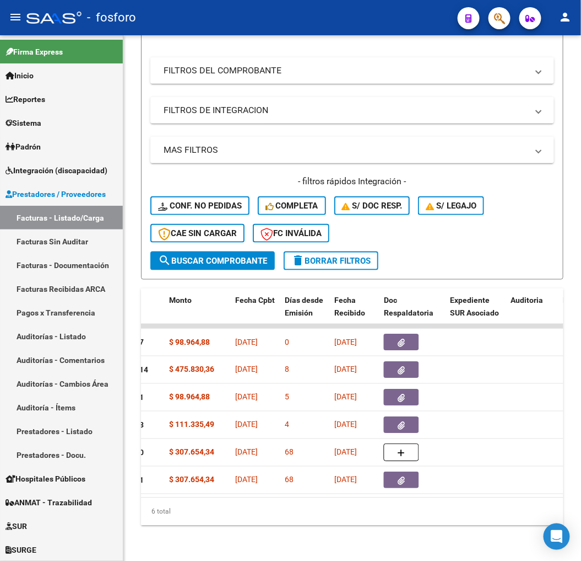
drag, startPoint x: 151, startPoint y: 483, endPoint x: 219, endPoint y: 514, distance: 74.8
click at [219, 517] on div "6 total" at bounding box center [352, 512] width 423 height 28
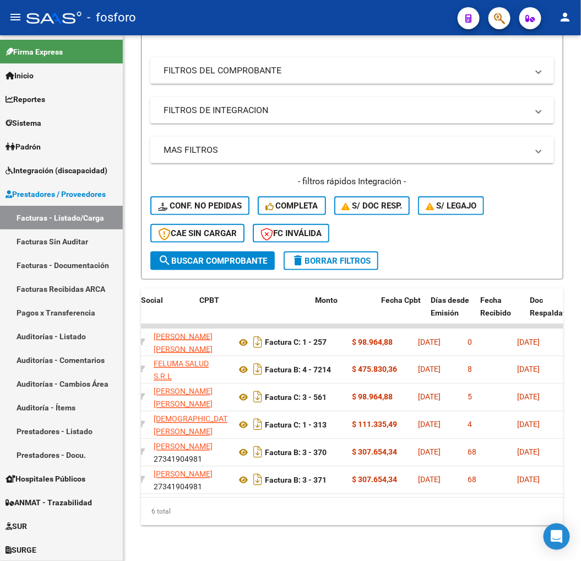
scroll to position [0, 373]
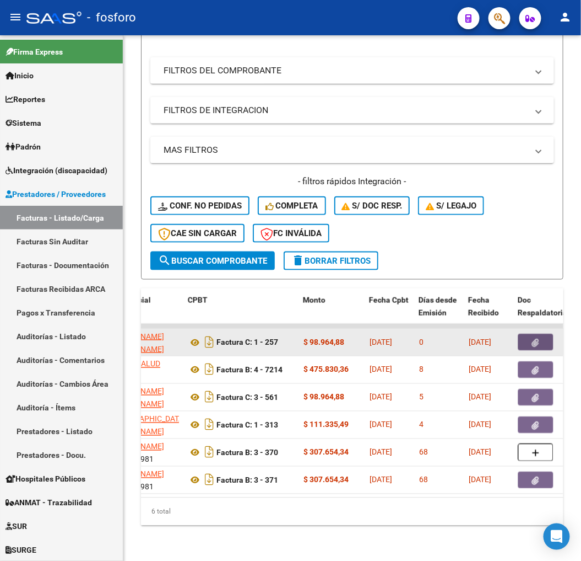
click at [533, 338] on icon "button" at bounding box center [536, 342] width 7 height 8
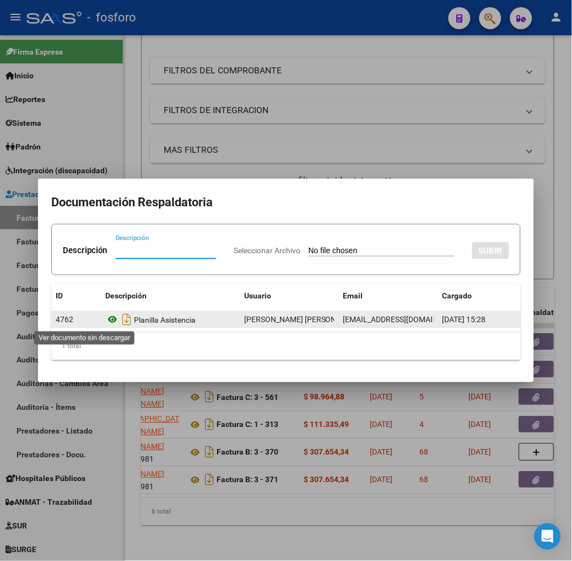
click at [105, 320] on icon at bounding box center [112, 319] width 14 height 13
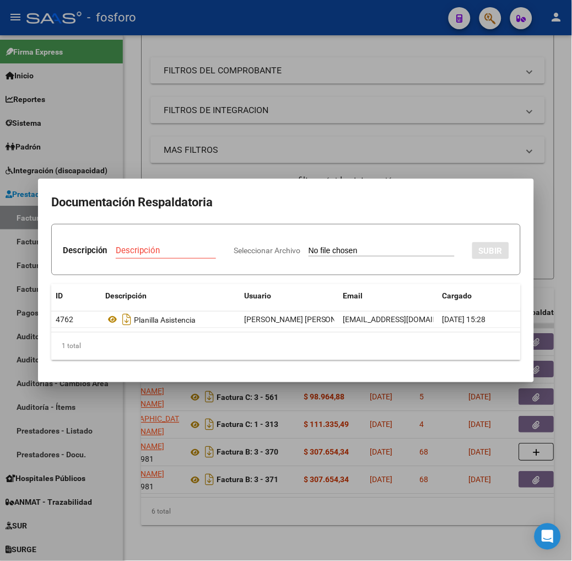
click at [216, 509] on div at bounding box center [286, 280] width 572 height 561
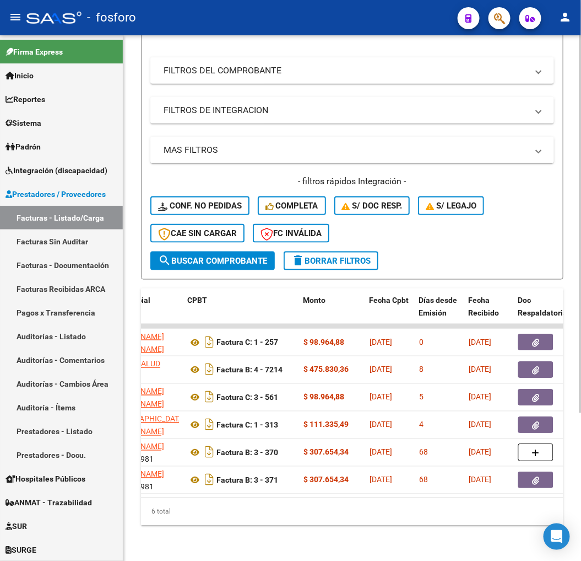
drag, startPoint x: 217, startPoint y: 498, endPoint x: 206, endPoint y: 489, distance: 14.5
click at [206, 498] on div "6 total" at bounding box center [352, 512] width 423 height 28
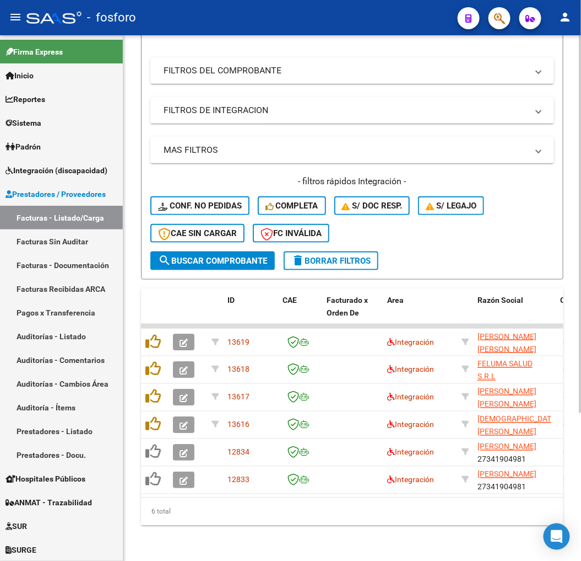
scroll to position [0, 72]
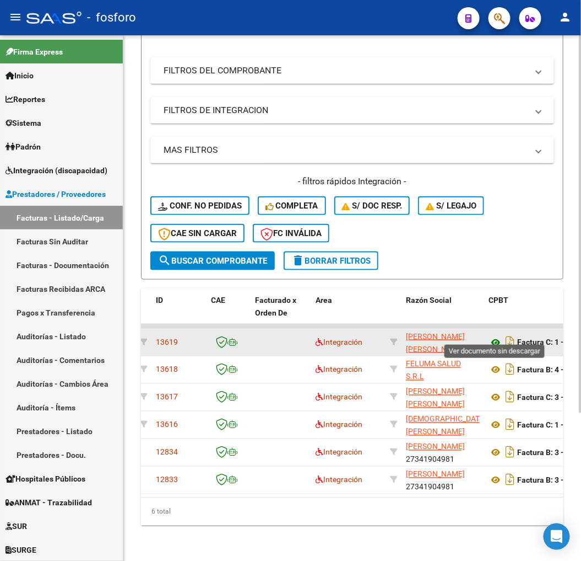
click at [492, 336] on icon at bounding box center [496, 342] width 14 height 13
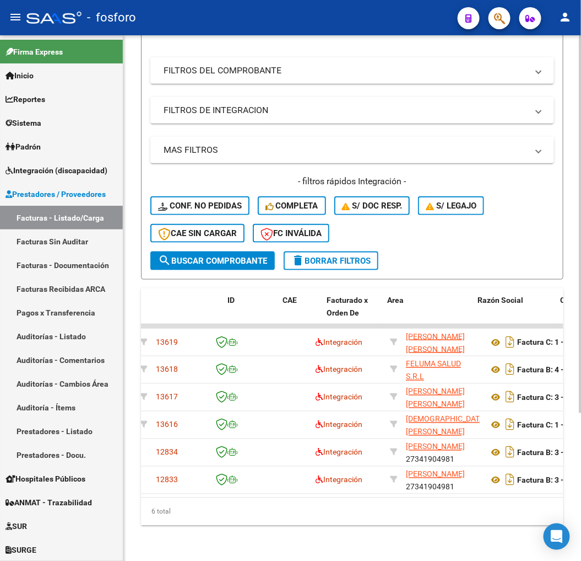
scroll to position [0, 0]
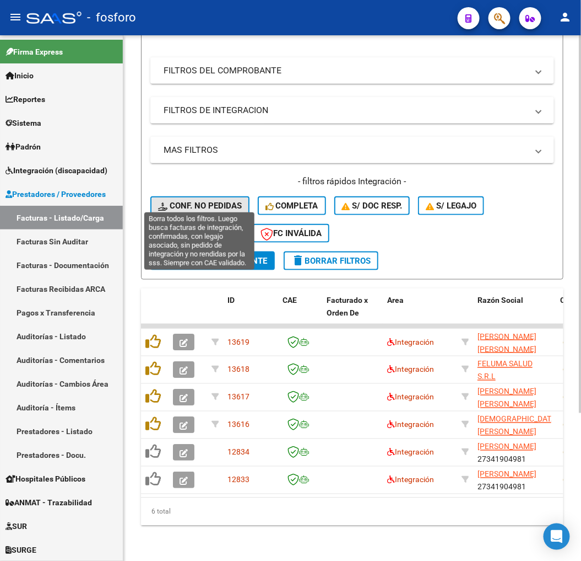
click at [213, 196] on button "Conf. no pedidas" at bounding box center [199, 205] width 99 height 19
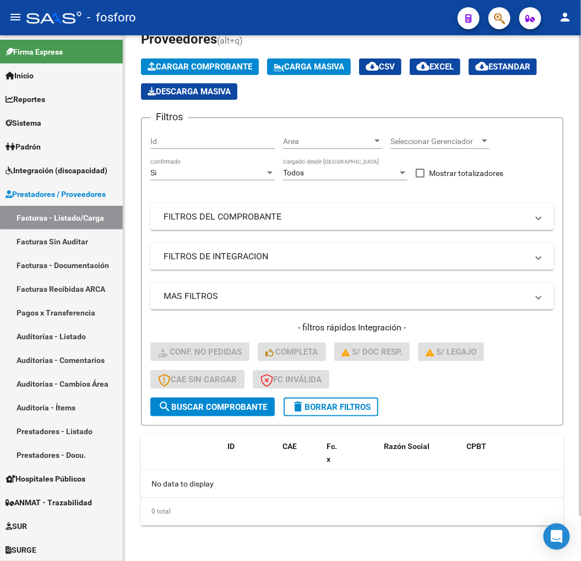
scroll to position [50, 0]
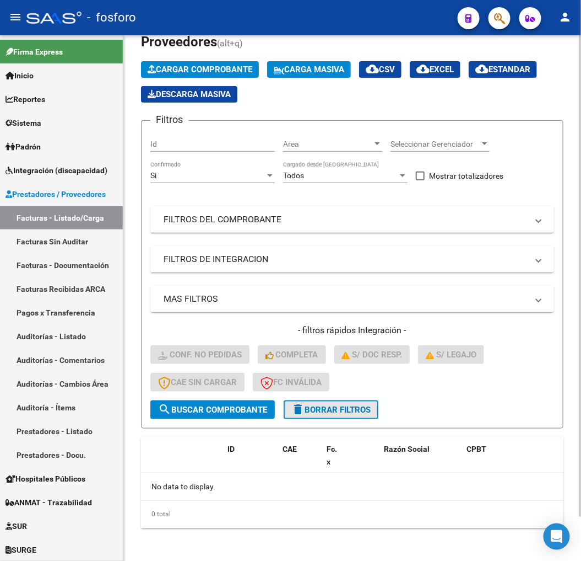
click at [300, 405] on mat-icon "delete" at bounding box center [298, 408] width 13 height 13
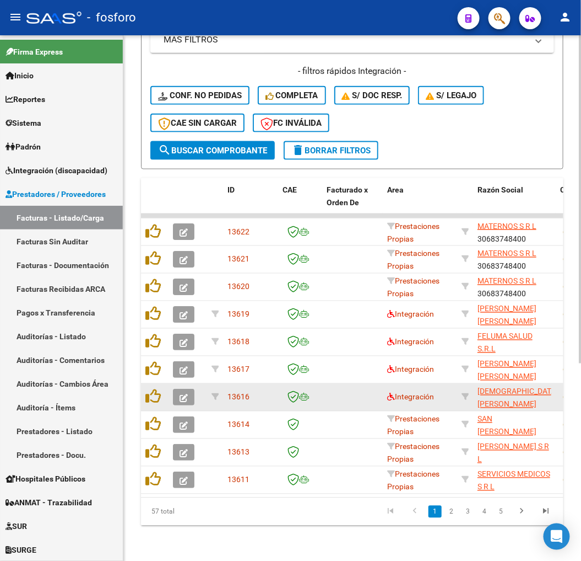
scroll to position [315, 0]
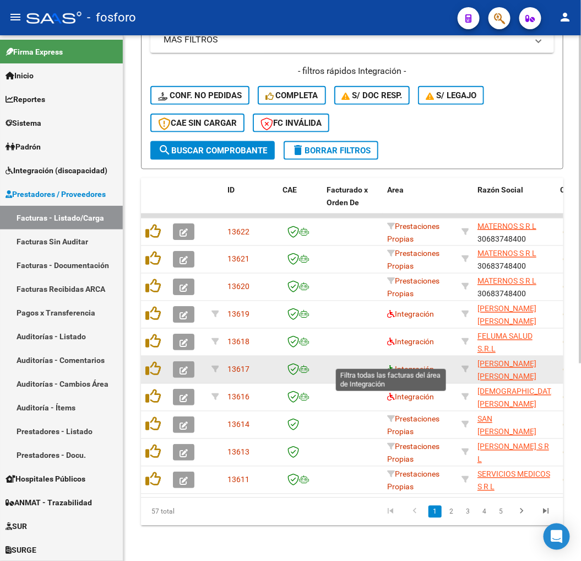
click at [390, 365] on icon at bounding box center [391, 369] width 8 height 8
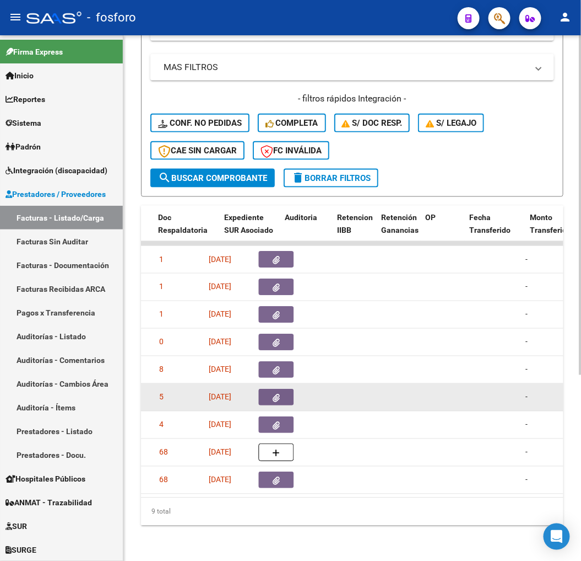
scroll to position [0, 733]
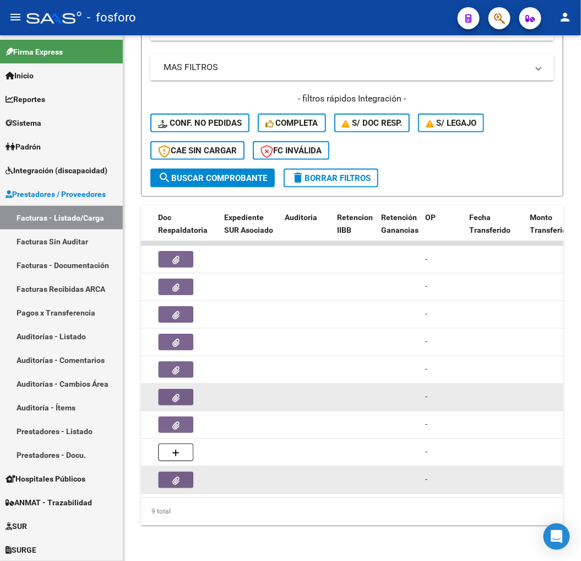
click at [173, 476] on icon "button" at bounding box center [176, 480] width 7 height 8
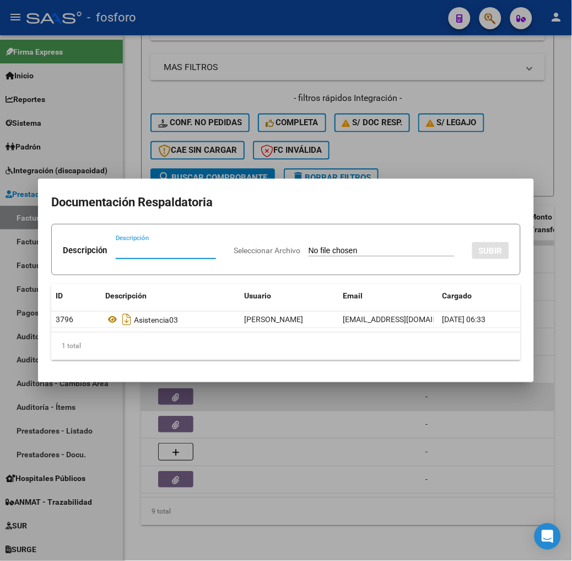
click at [278, 466] on div at bounding box center [286, 280] width 572 height 561
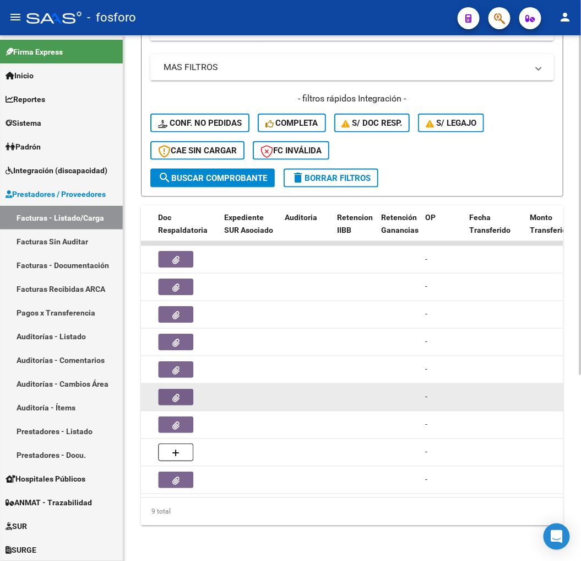
click at [274, 486] on datatable-body "13626 Integración [PERSON_NAME] 20251333794 Factura C: 5 - 3479 $ 102.284,29 [D…" at bounding box center [352, 369] width 423 height 256
drag, startPoint x: 274, startPoint y: 488, endPoint x: 168, endPoint y: 489, distance: 106.4
click at [168, 489] on datatable-body "13626 Integración [PERSON_NAME] 20251333794 Factura C: 5 - 3479 $ 102.284,29 [D…" at bounding box center [352, 369] width 423 height 256
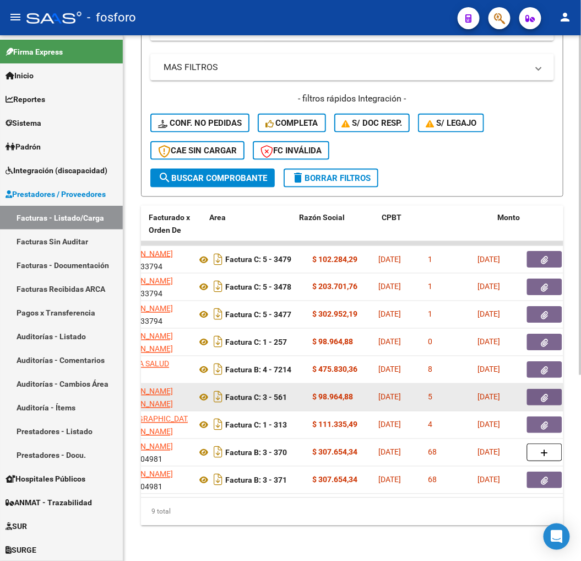
scroll to position [0, 0]
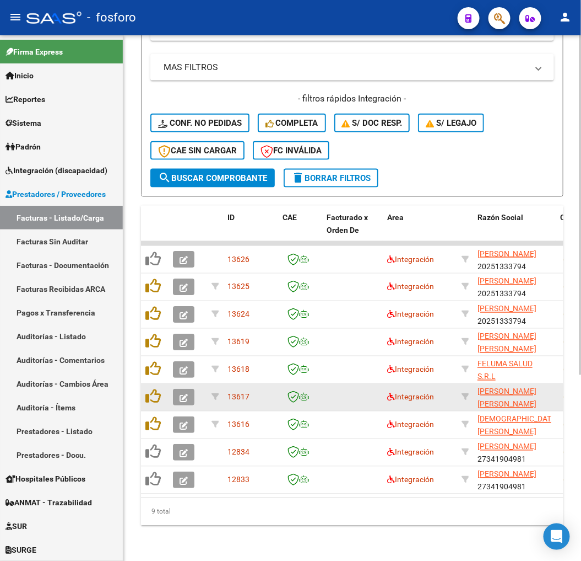
click at [166, 520] on div "9 total" at bounding box center [352, 512] width 423 height 28
